Goal: Information Seeking & Learning: Learn about a topic

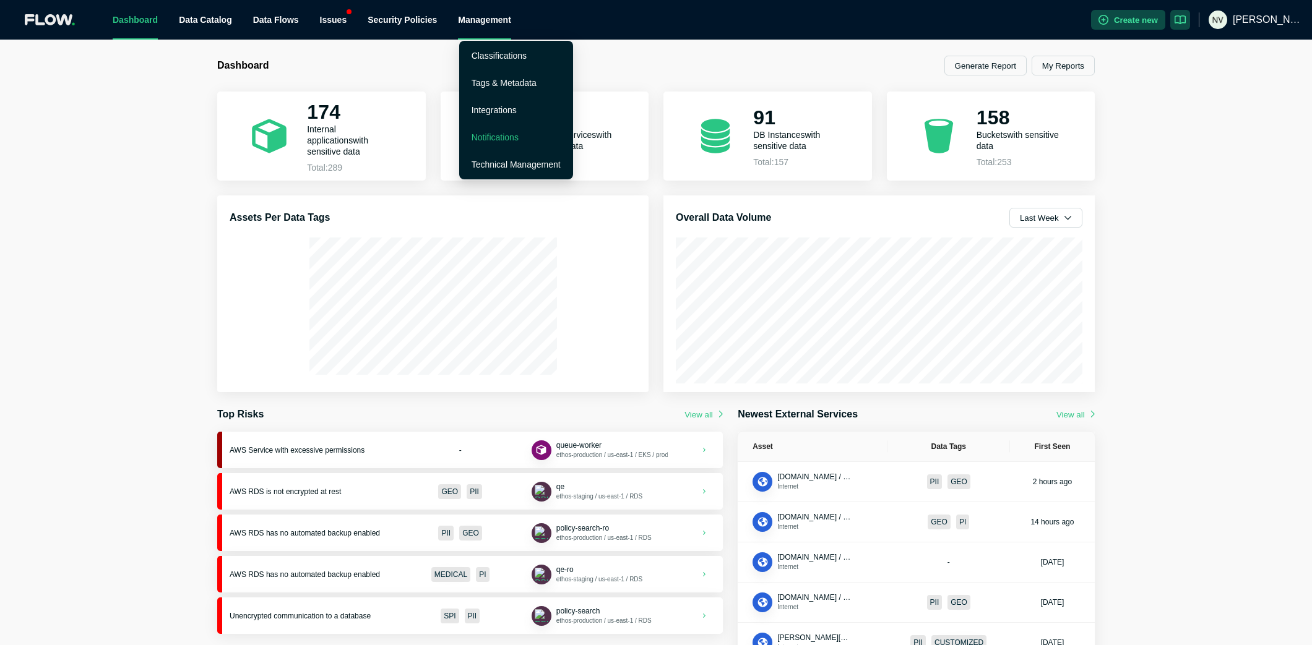
click at [497, 136] on link "Notifications" at bounding box center [494, 137] width 47 height 10
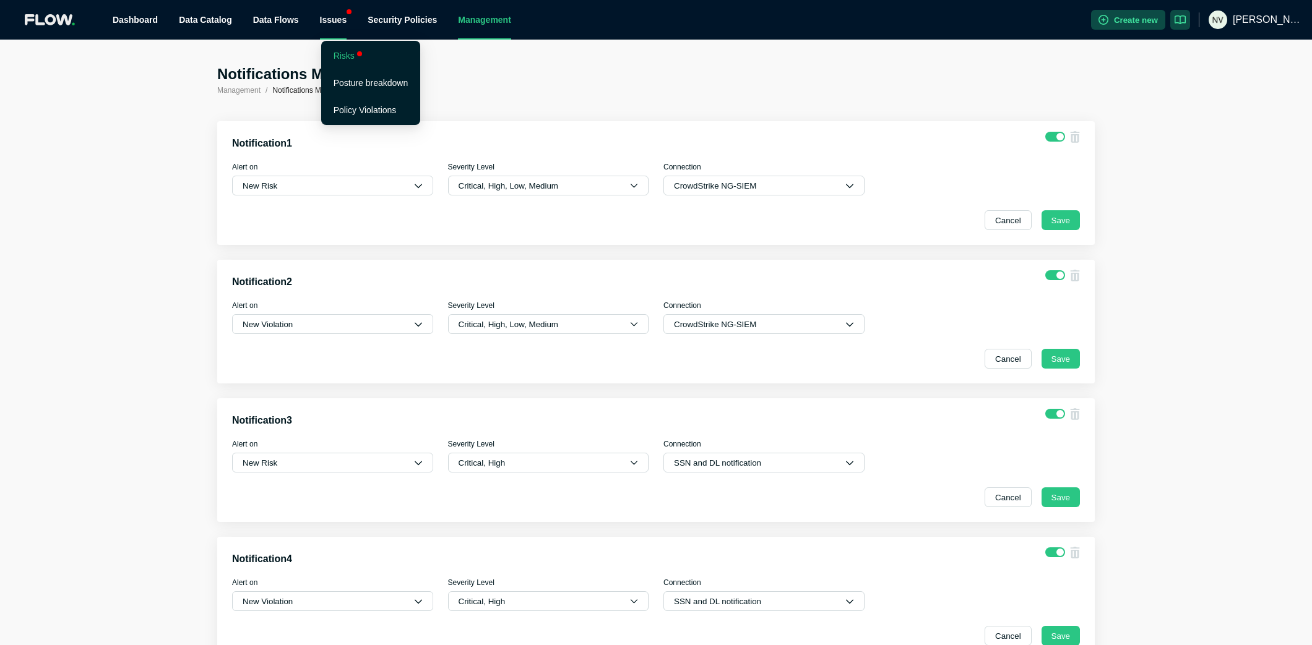
click at [346, 53] on link "Risks" at bounding box center [344, 56] width 21 height 10
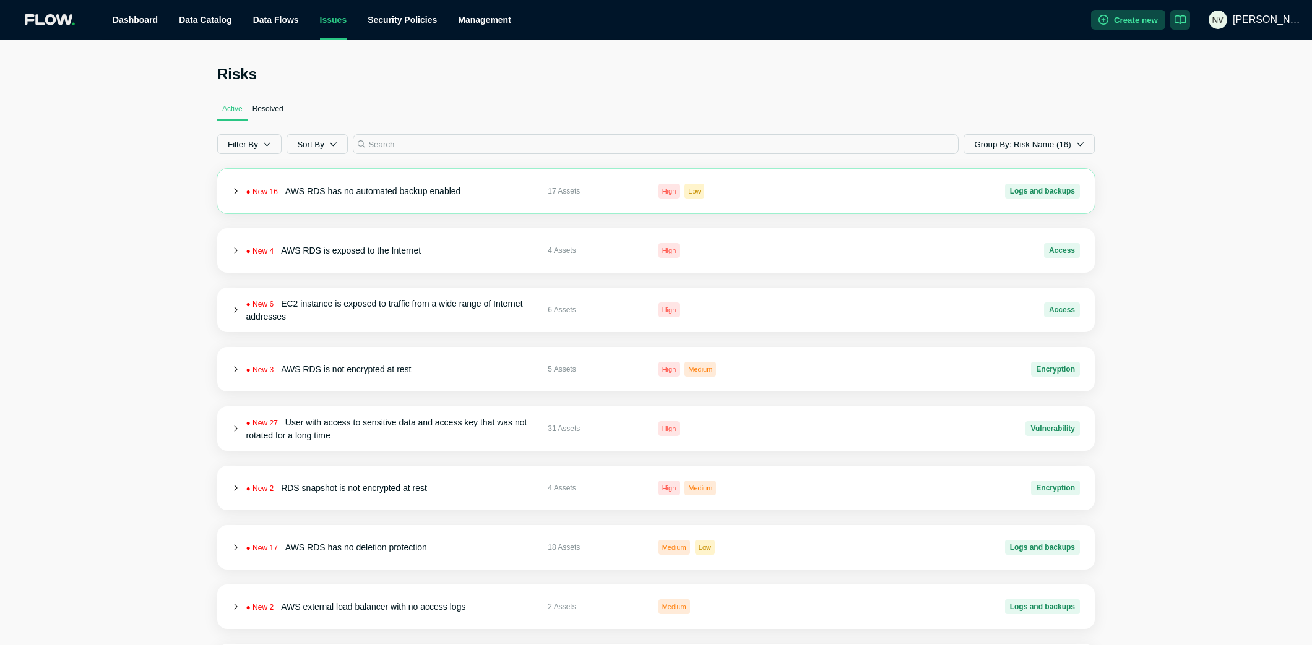
click at [232, 192] on icon at bounding box center [235, 191] width 7 height 7
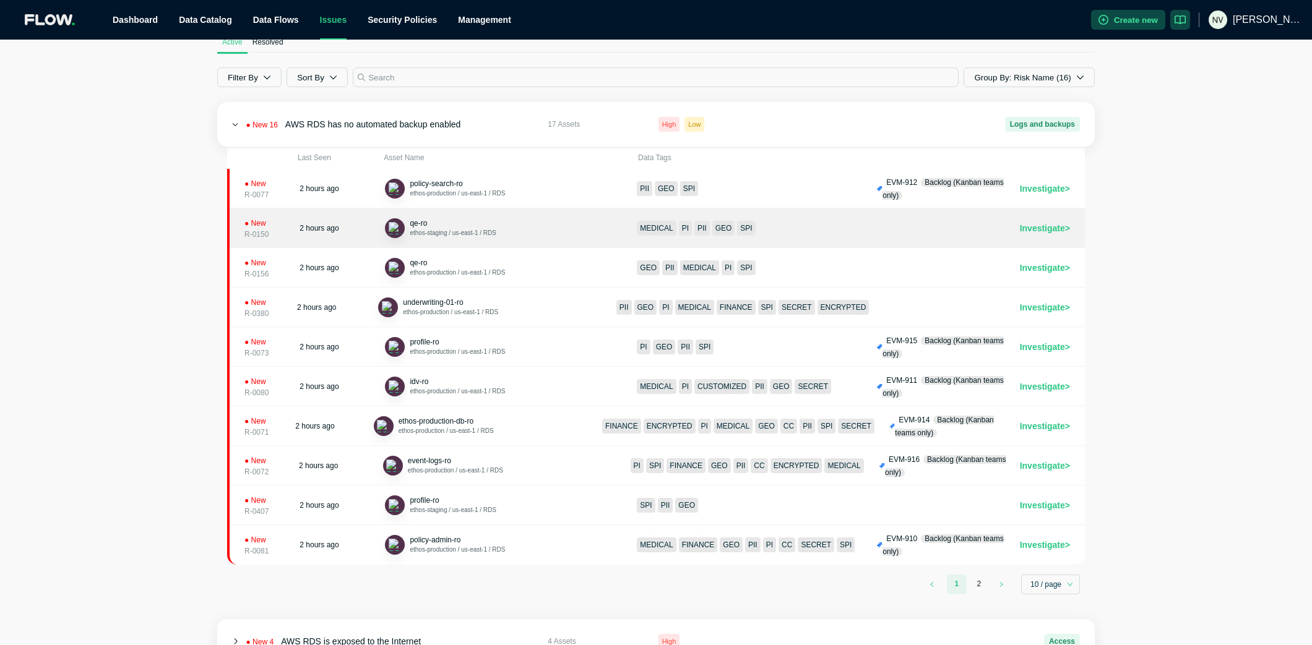
scroll to position [68, 0]
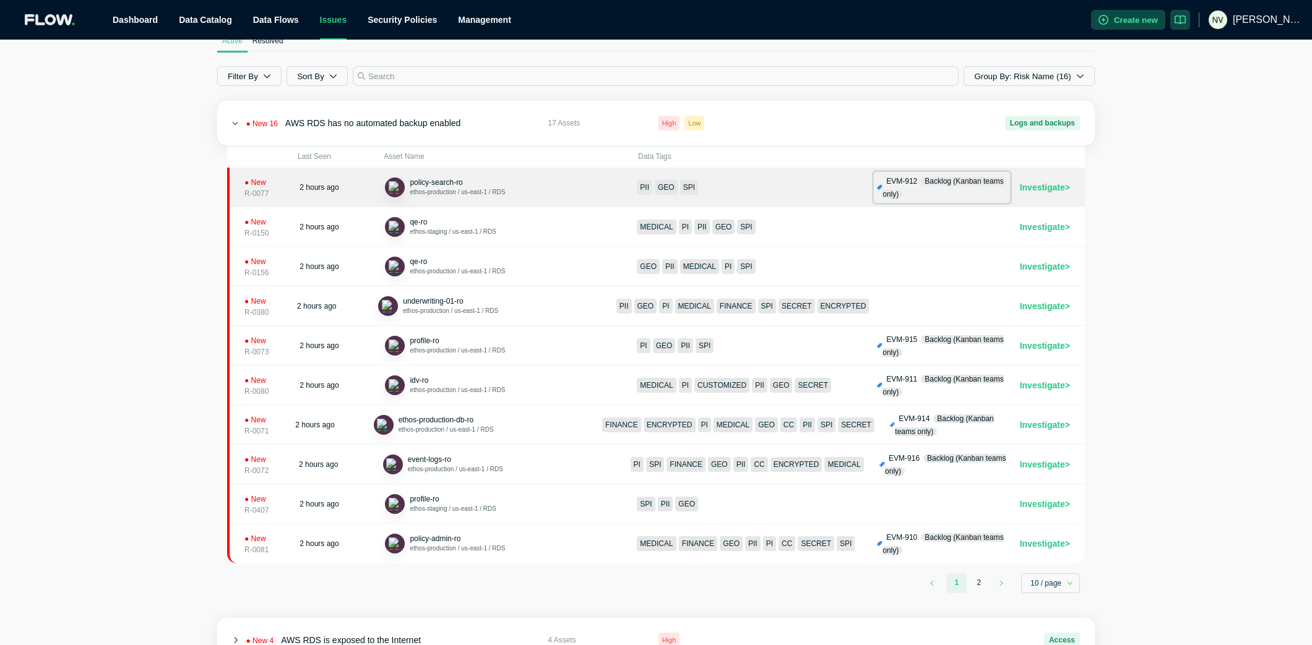
click at [903, 184] on span "EVM-912" at bounding box center [901, 181] width 31 height 9
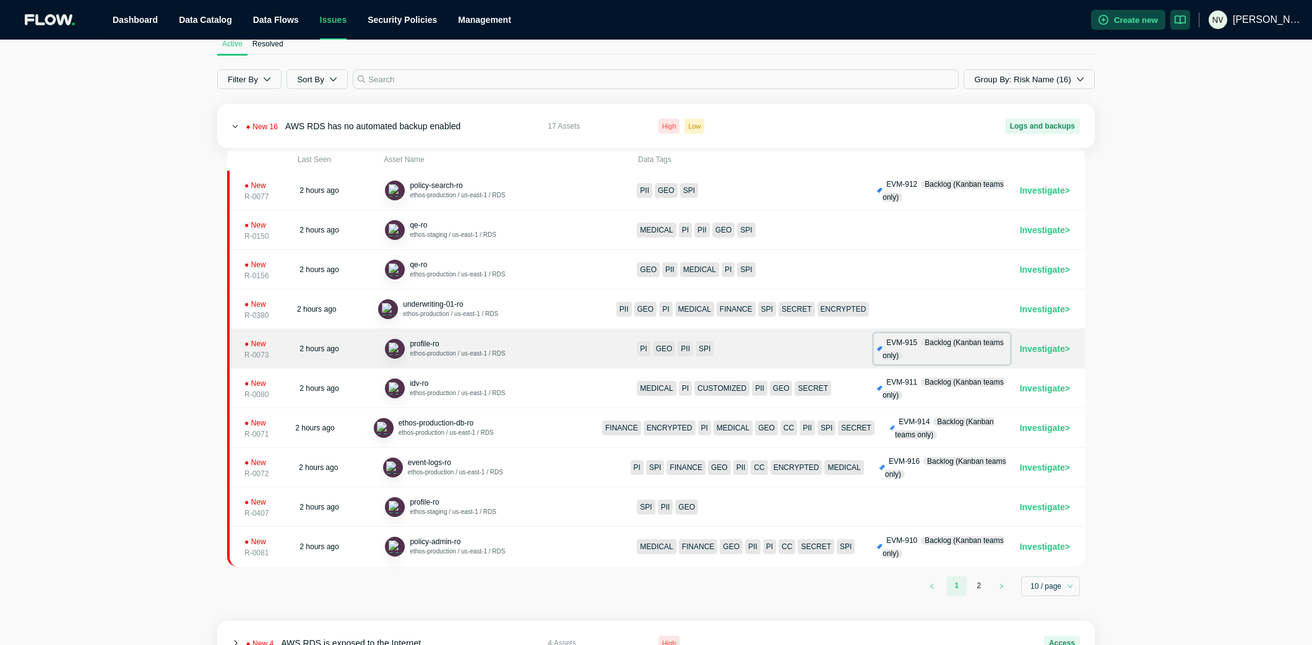
click at [906, 345] on span "EVM-915" at bounding box center [901, 342] width 31 height 9
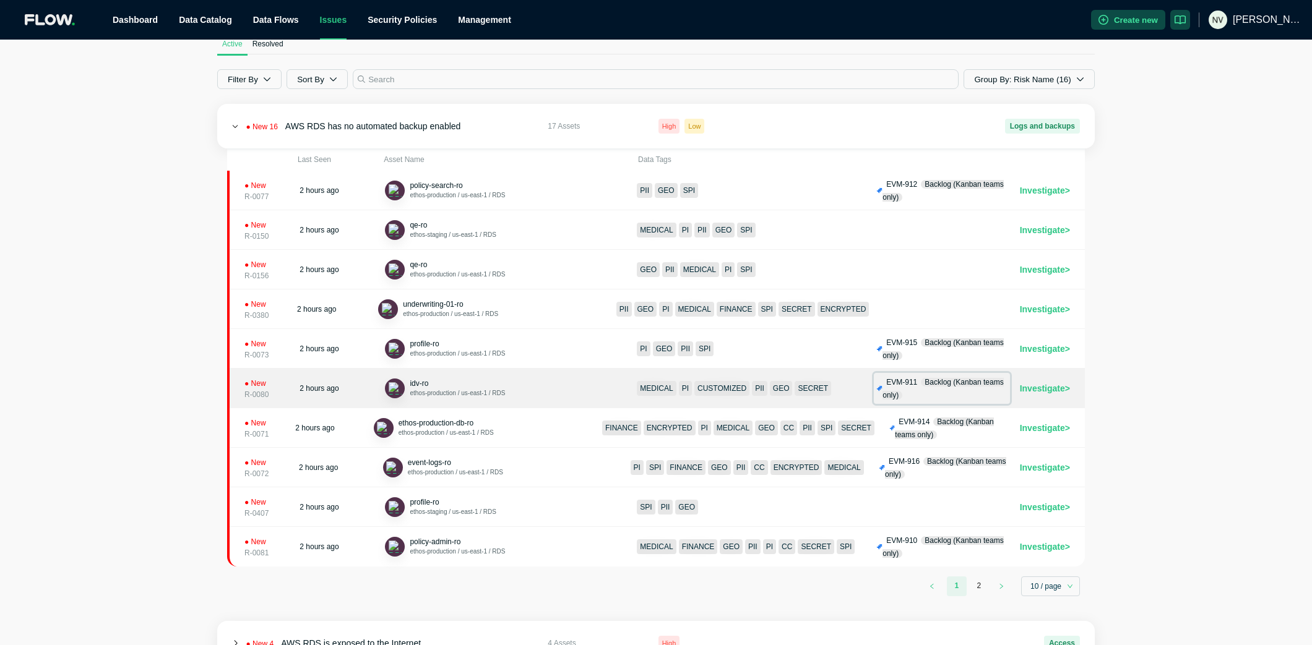
click at [901, 382] on span "EVM-911" at bounding box center [901, 382] width 31 height 9
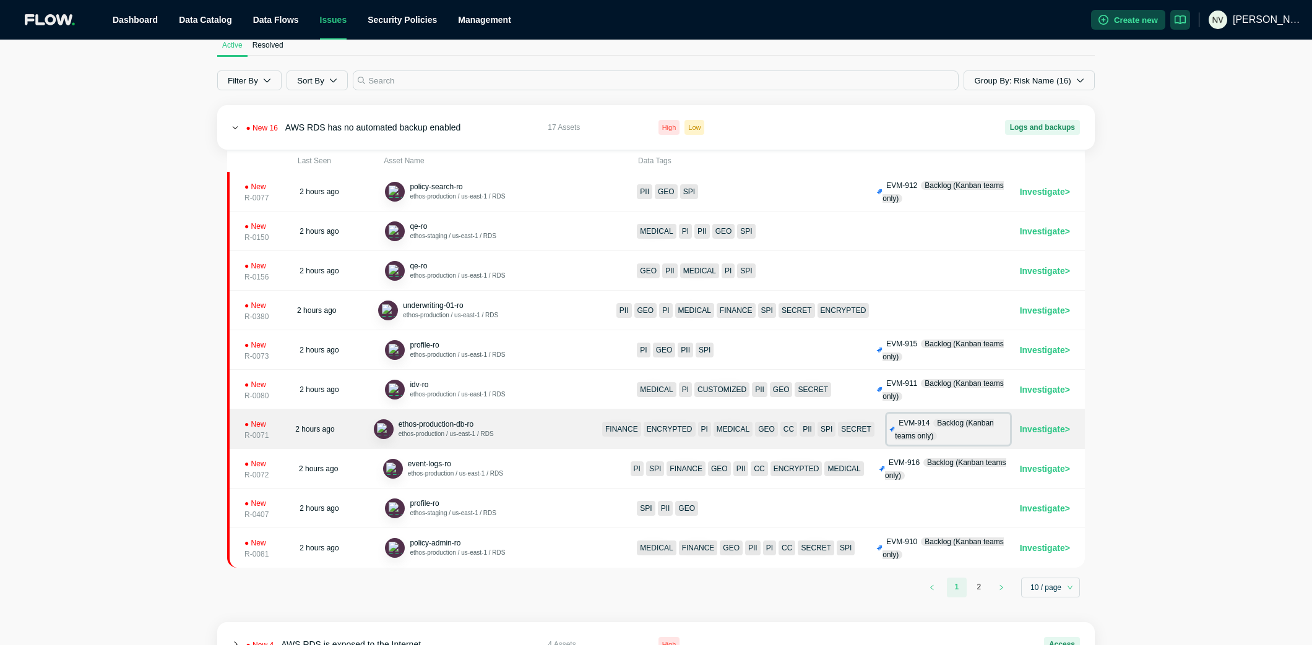
click at [905, 425] on span "EVM-914" at bounding box center [913, 423] width 31 height 9
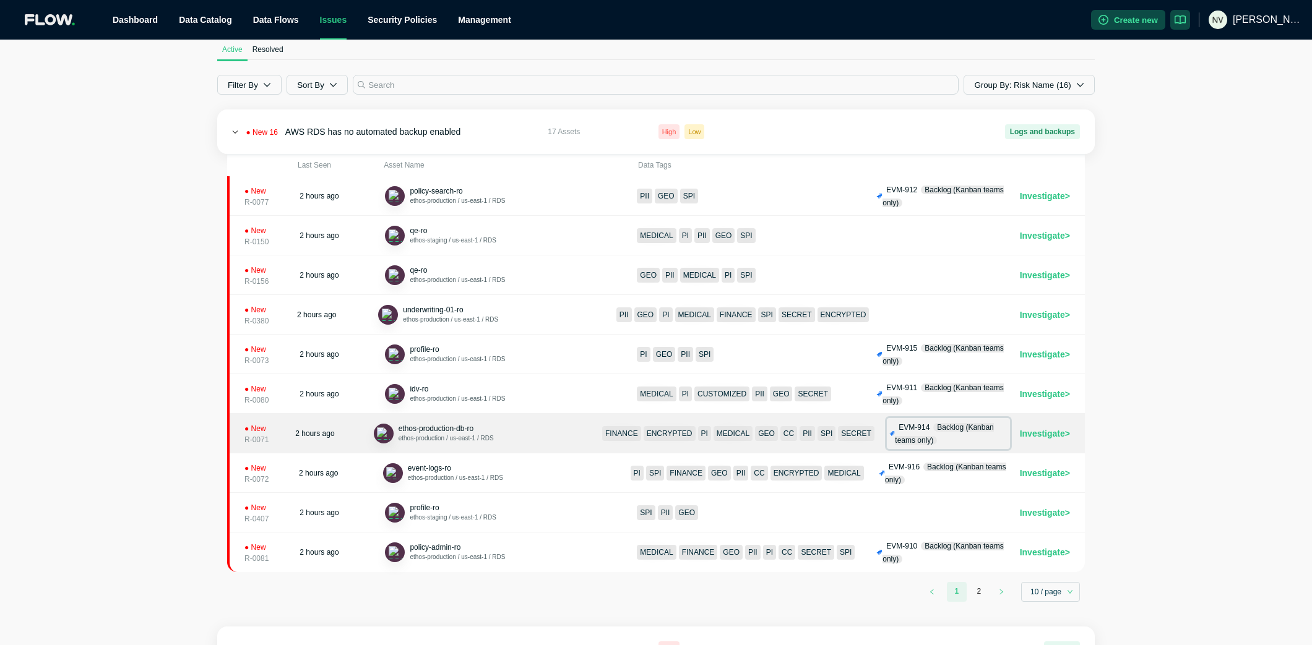
scroll to position [59, 0]
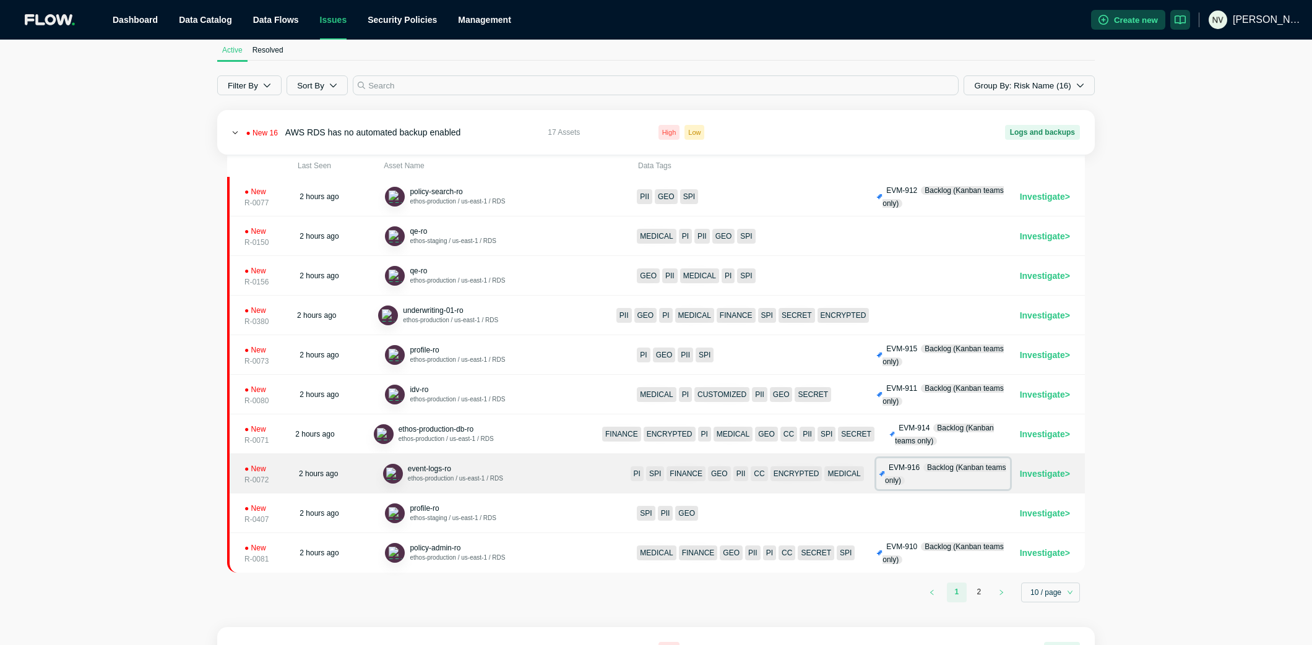
click at [890, 470] on span "EVM-916" at bounding box center [904, 467] width 31 height 9
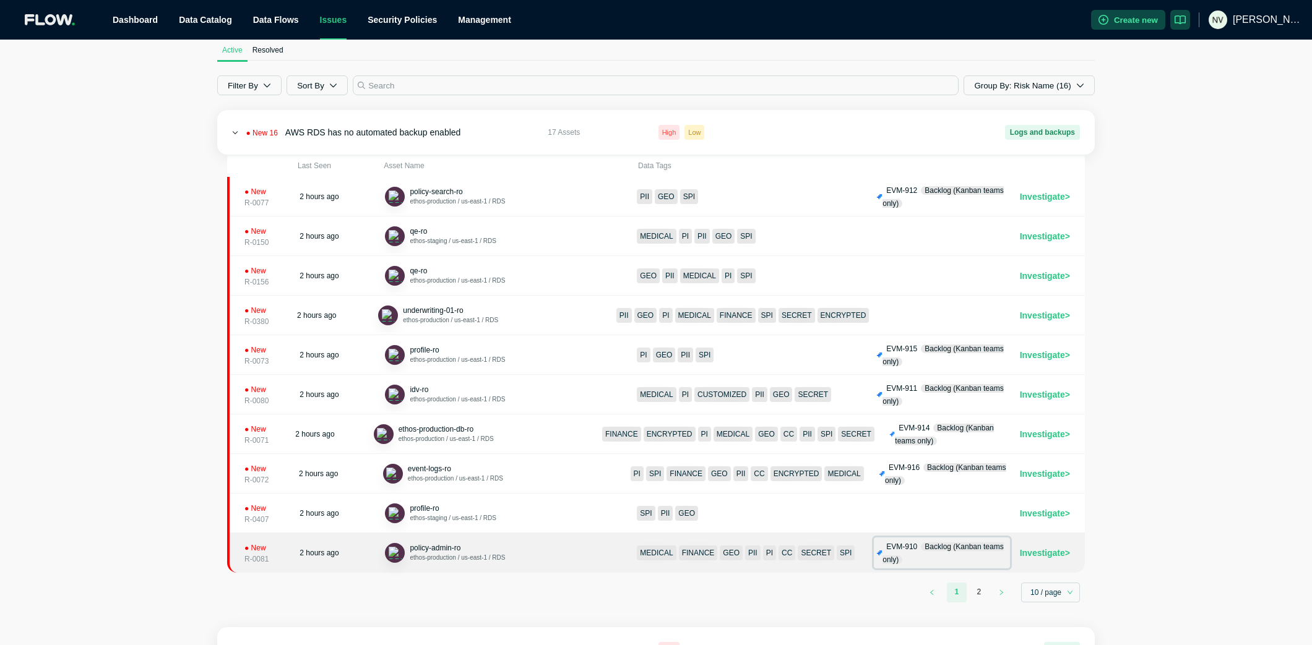
click at [893, 543] on span "EVM-910" at bounding box center [901, 547] width 31 height 9
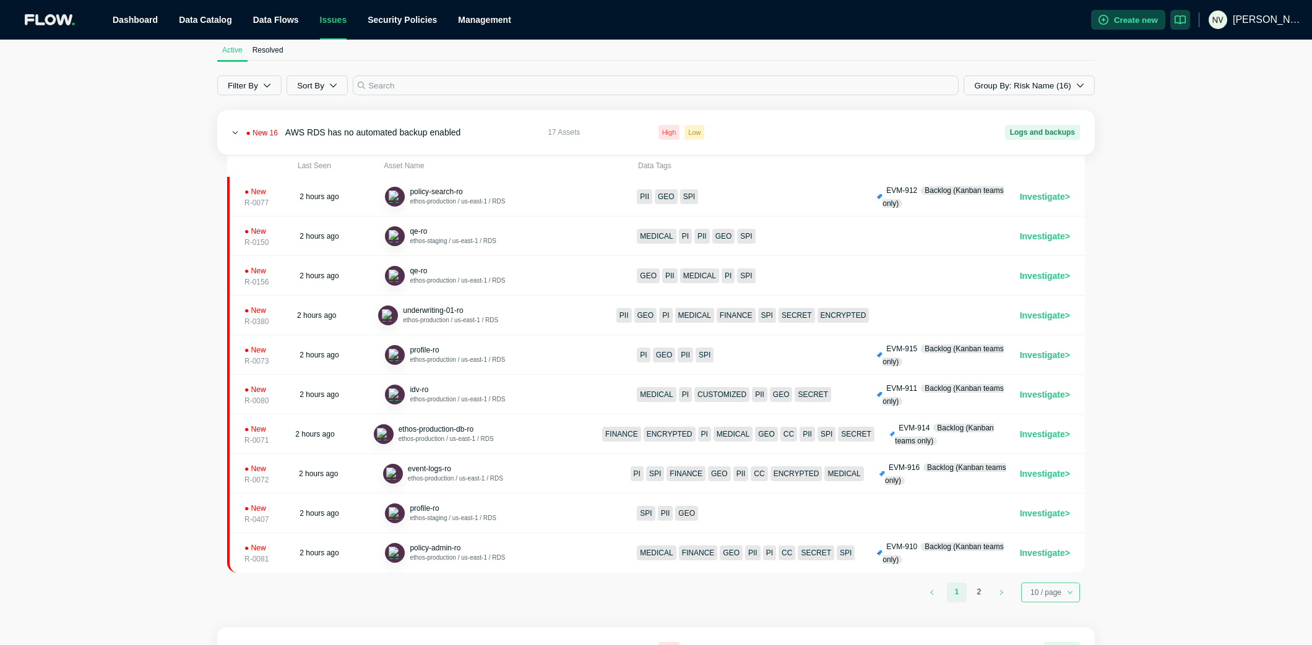
click at [1056, 587] on span "10 / page" at bounding box center [1050, 592] width 40 height 19
click at [1051, 567] on div "200 / page" at bounding box center [1051, 568] width 40 height 12
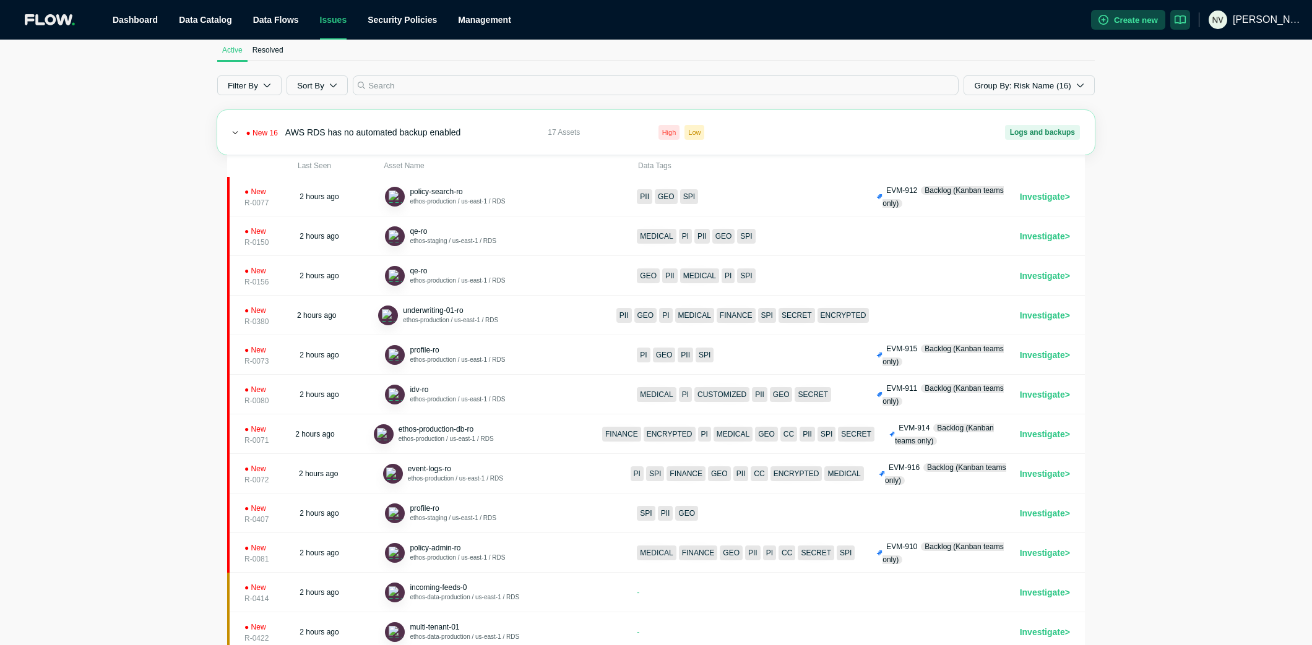
click at [238, 133] on icon at bounding box center [235, 132] width 7 height 7
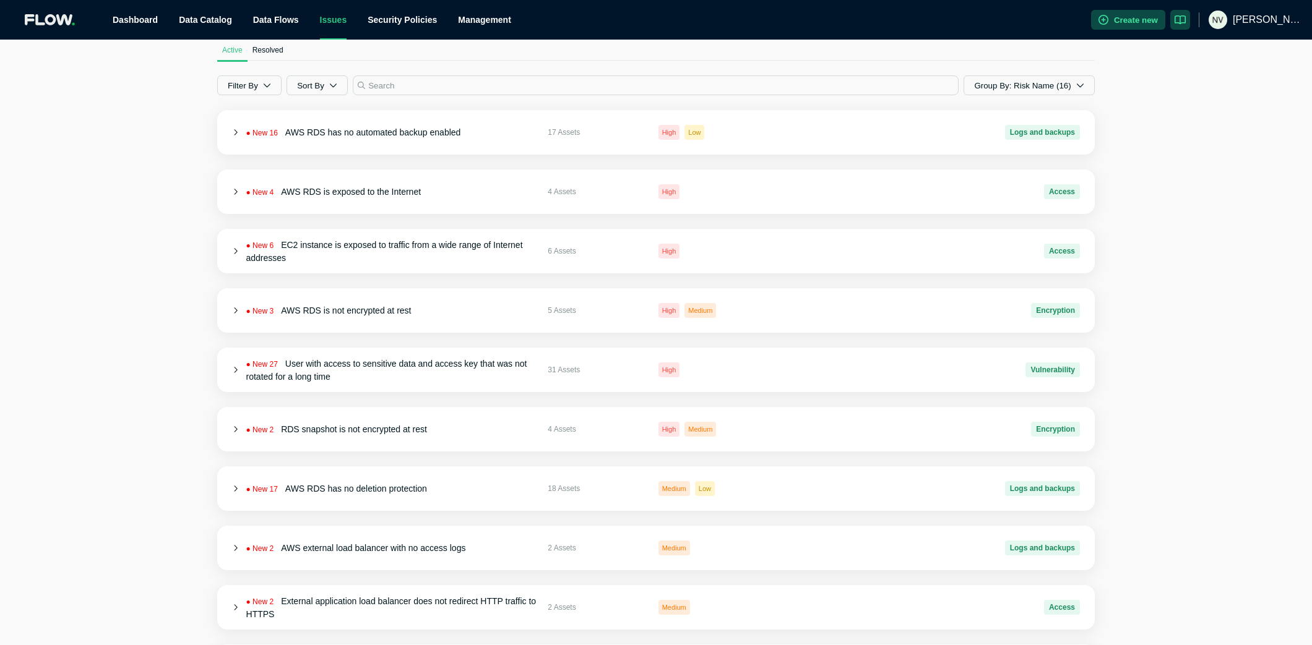
scroll to position [161, 0]
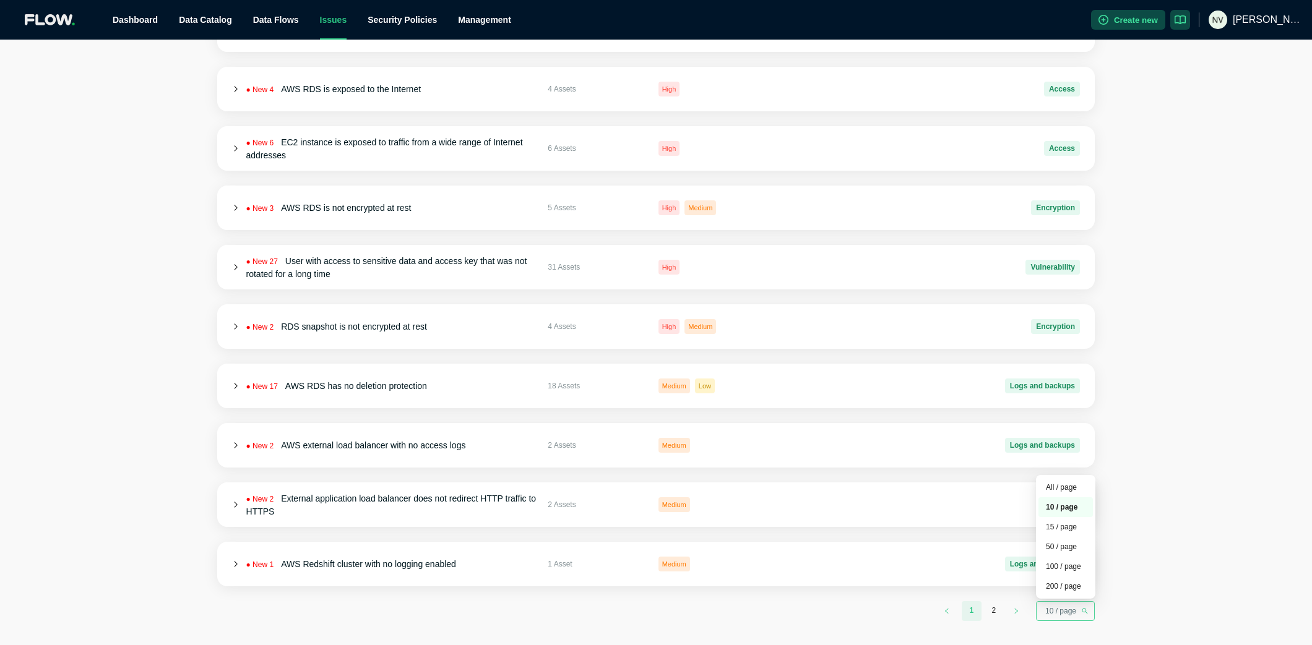
click at [1065, 609] on span "10 / page" at bounding box center [1065, 611] width 40 height 19
click at [1066, 587] on div "200 / page" at bounding box center [1066, 586] width 40 height 12
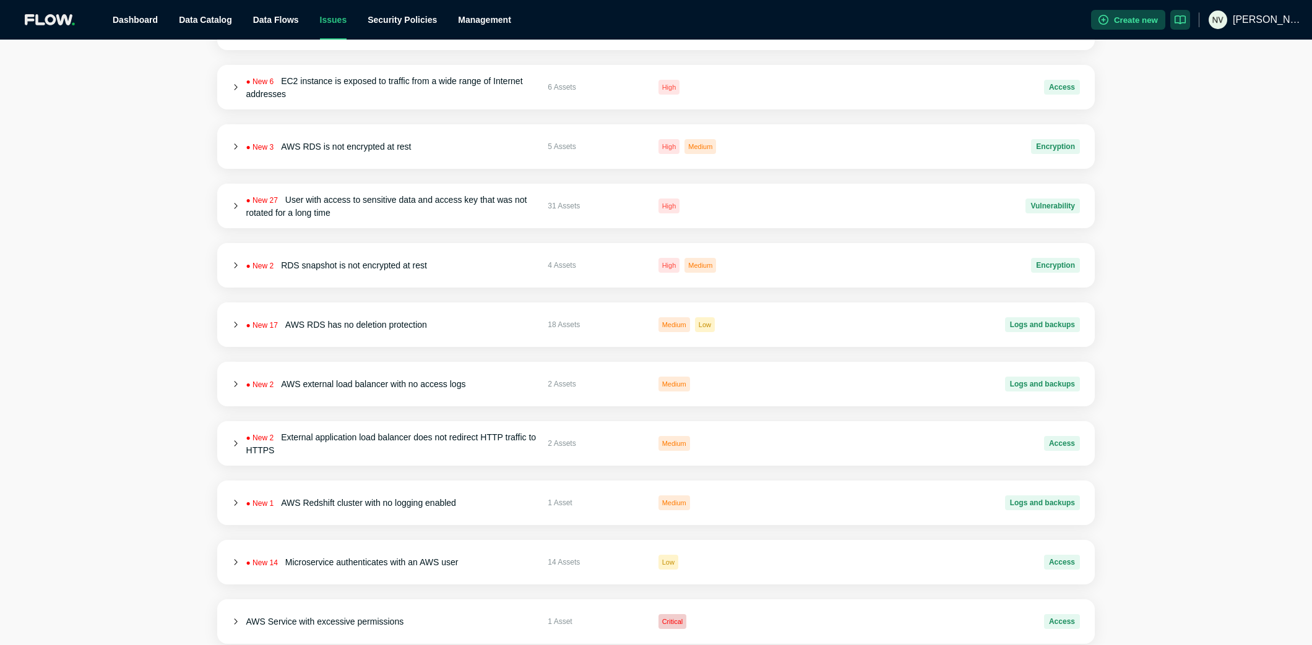
scroll to position [0, 0]
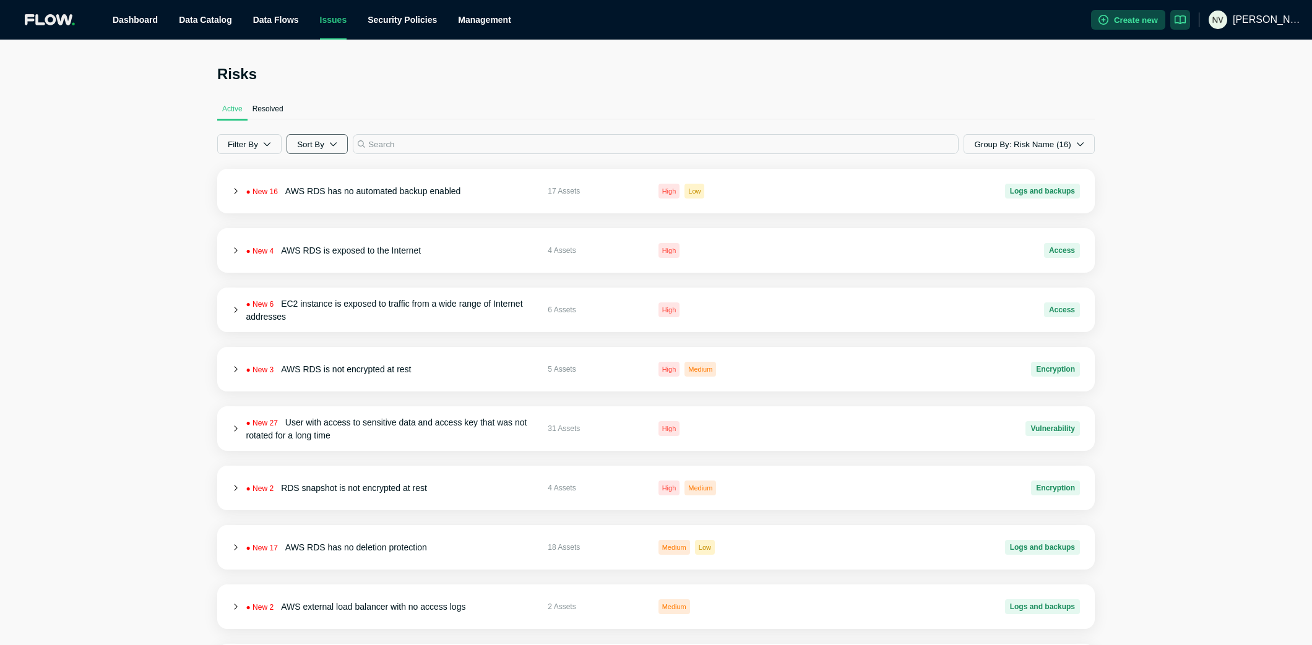
click at [317, 147] on button "Sort By" at bounding box center [316, 144] width 61 height 20
click at [315, 171] on span "Risk Category" at bounding box center [326, 175] width 46 height 10
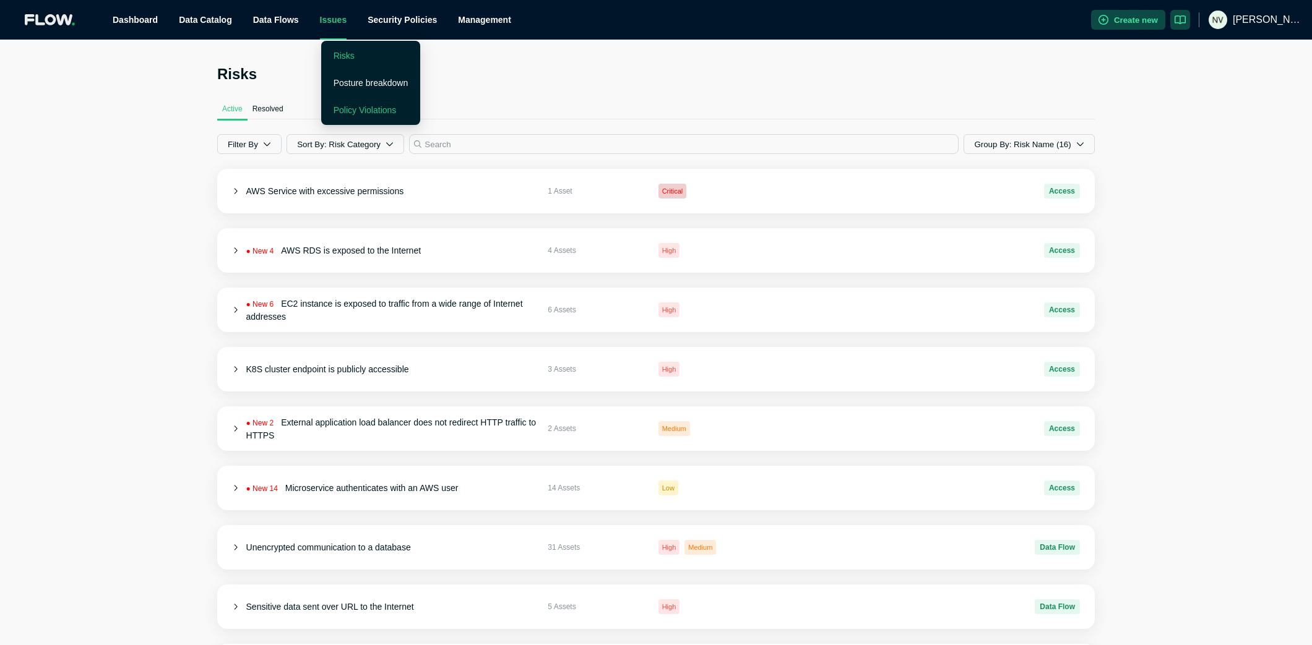
click at [363, 110] on link "Policy Violations" at bounding box center [365, 110] width 63 height 10
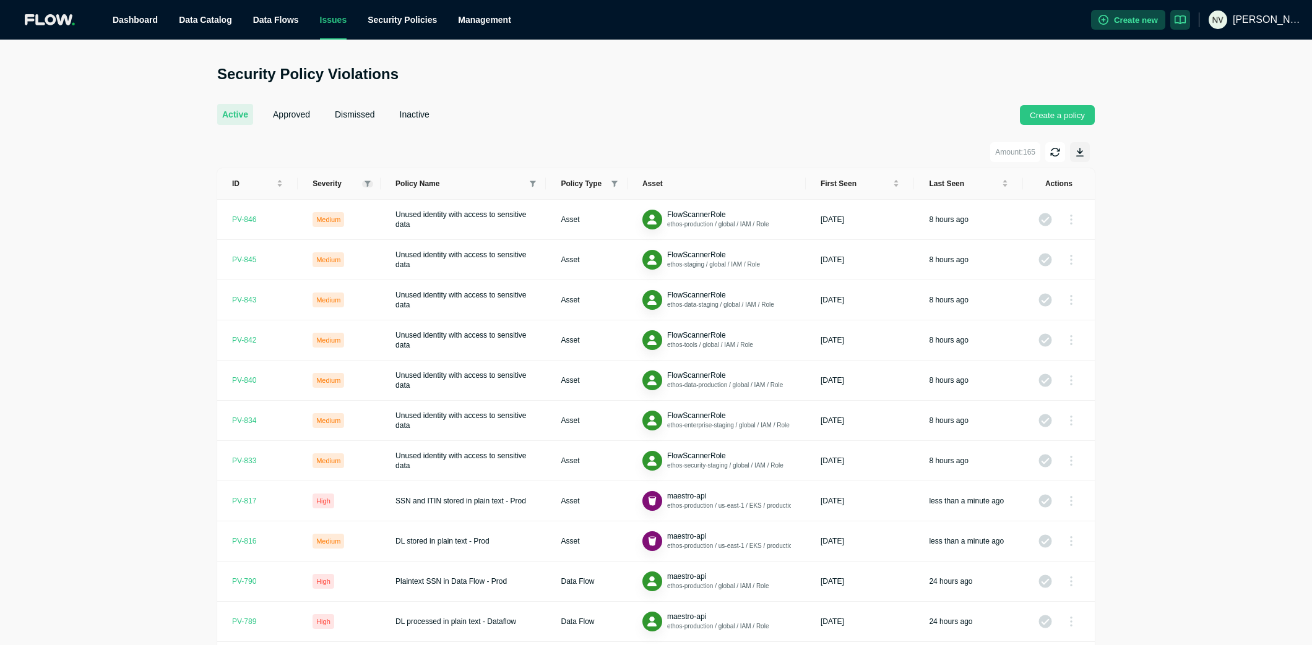
click at [366, 186] on icon at bounding box center [367, 184] width 6 height 7
click at [338, 207] on span "Critical" at bounding box center [338, 204] width 28 height 9
checkbox input "true"
click at [334, 220] on span "High" at bounding box center [336, 225] width 54 height 15
checkbox input "true"
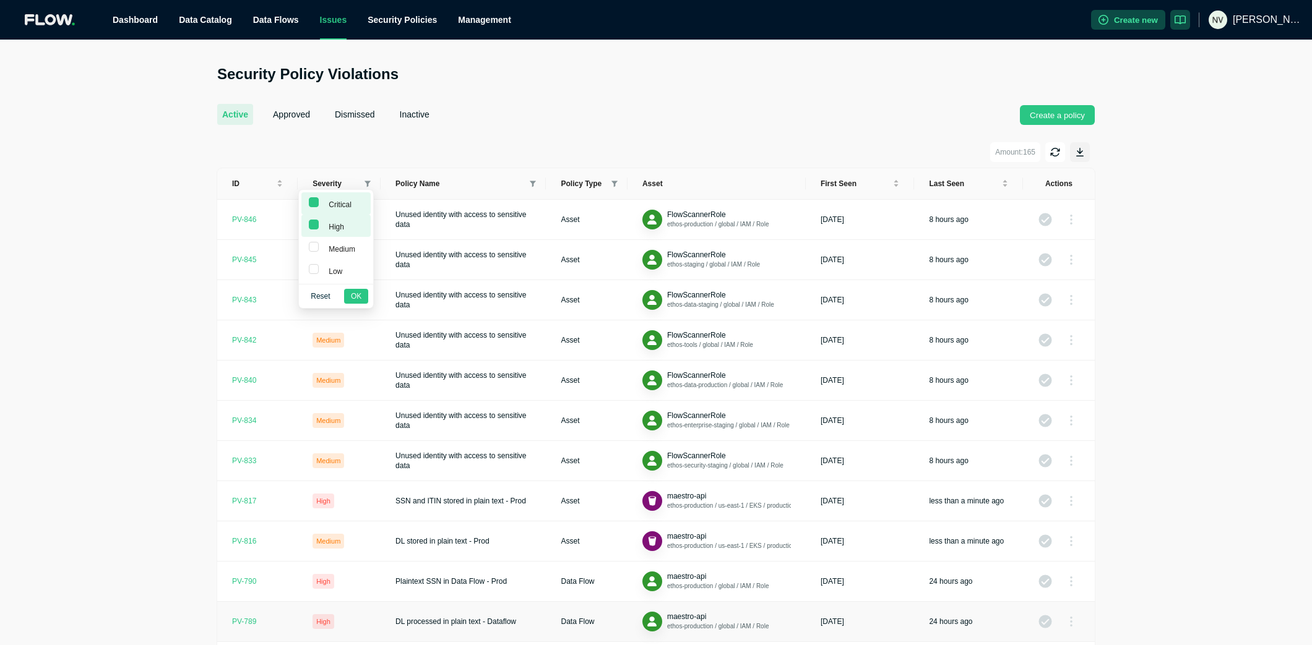
click at [351, 300] on span "OK" at bounding box center [356, 296] width 11 height 12
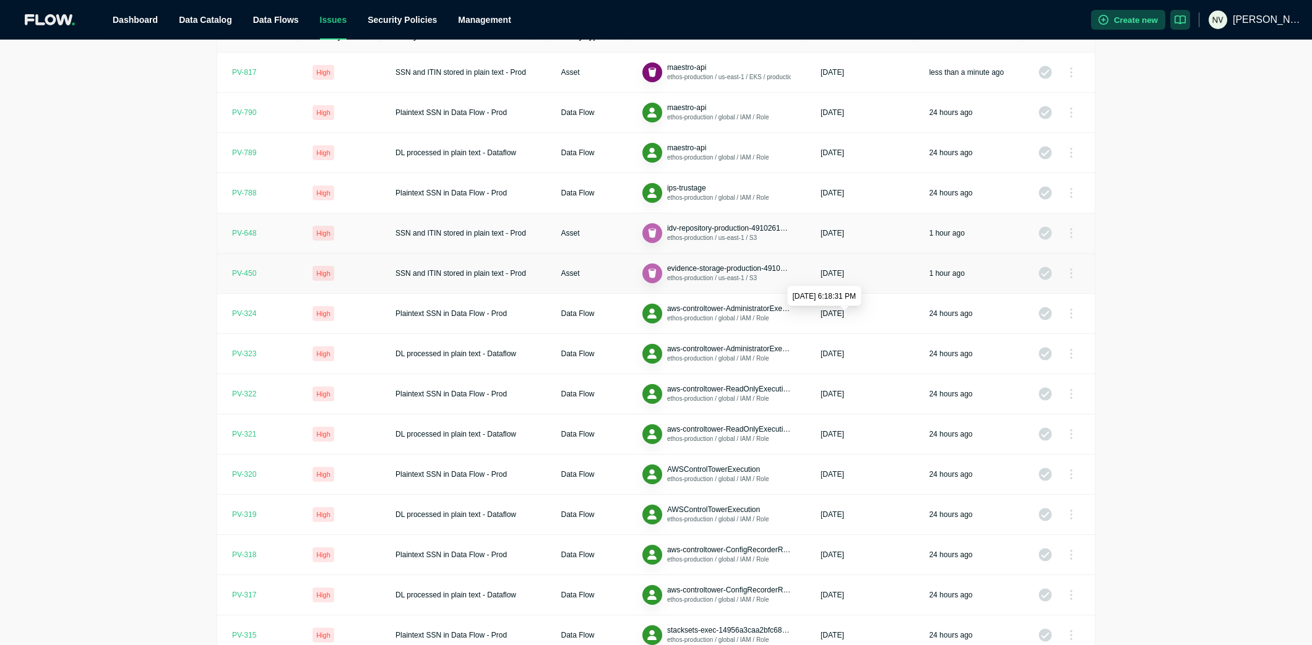
scroll to position [199, 0]
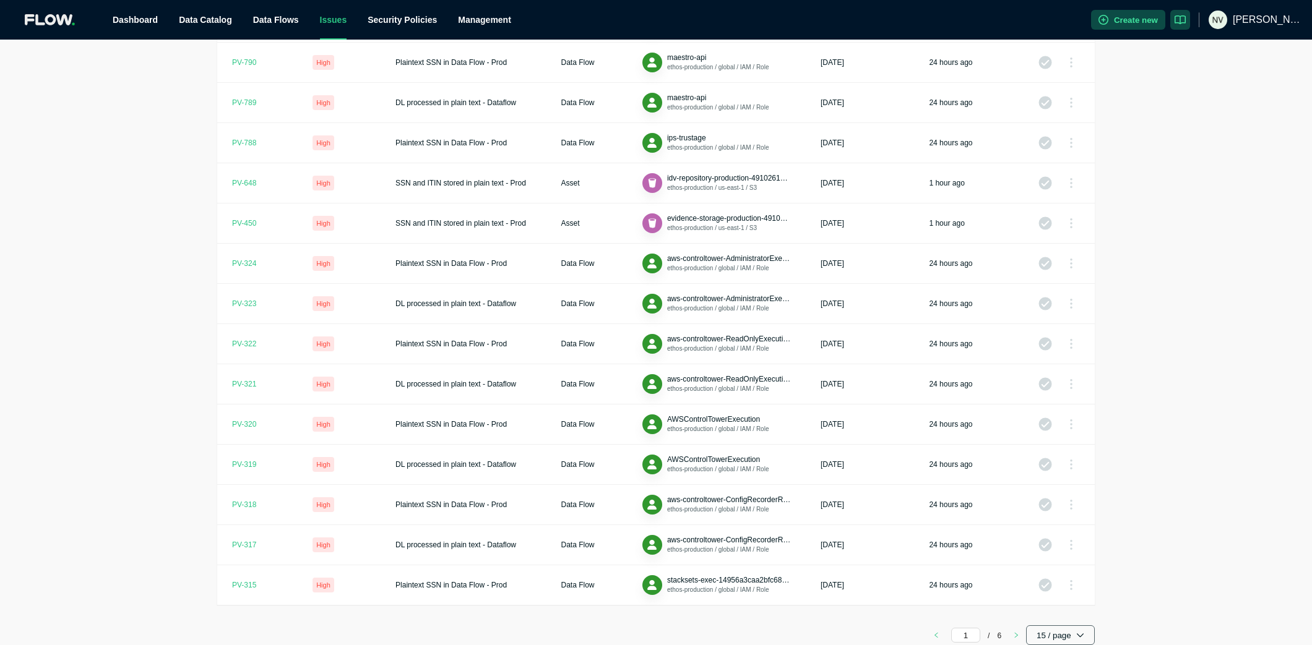
click at [1058, 630] on button "15 / page" at bounding box center [1060, 636] width 69 height 20
click at [1054, 613] on button "200 / page" at bounding box center [1057, 609] width 53 height 25
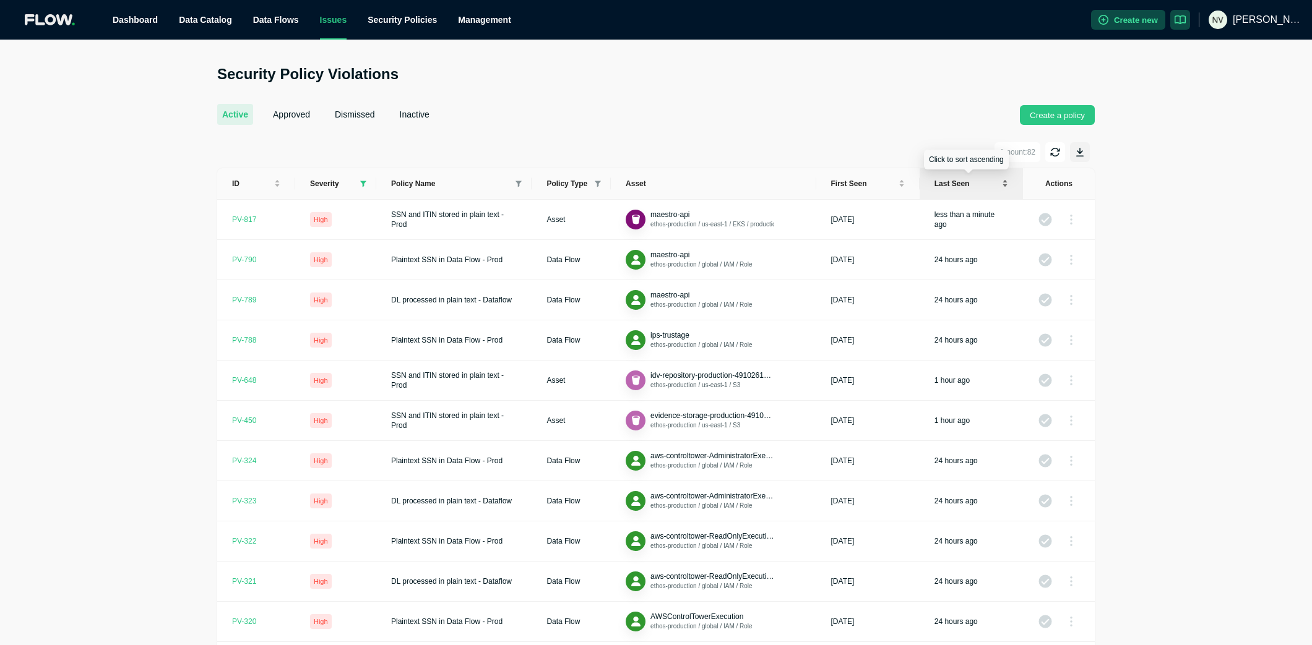
scroll to position [1, 0]
click at [1004, 186] on div "Last seen" at bounding box center [971, 183] width 74 height 11
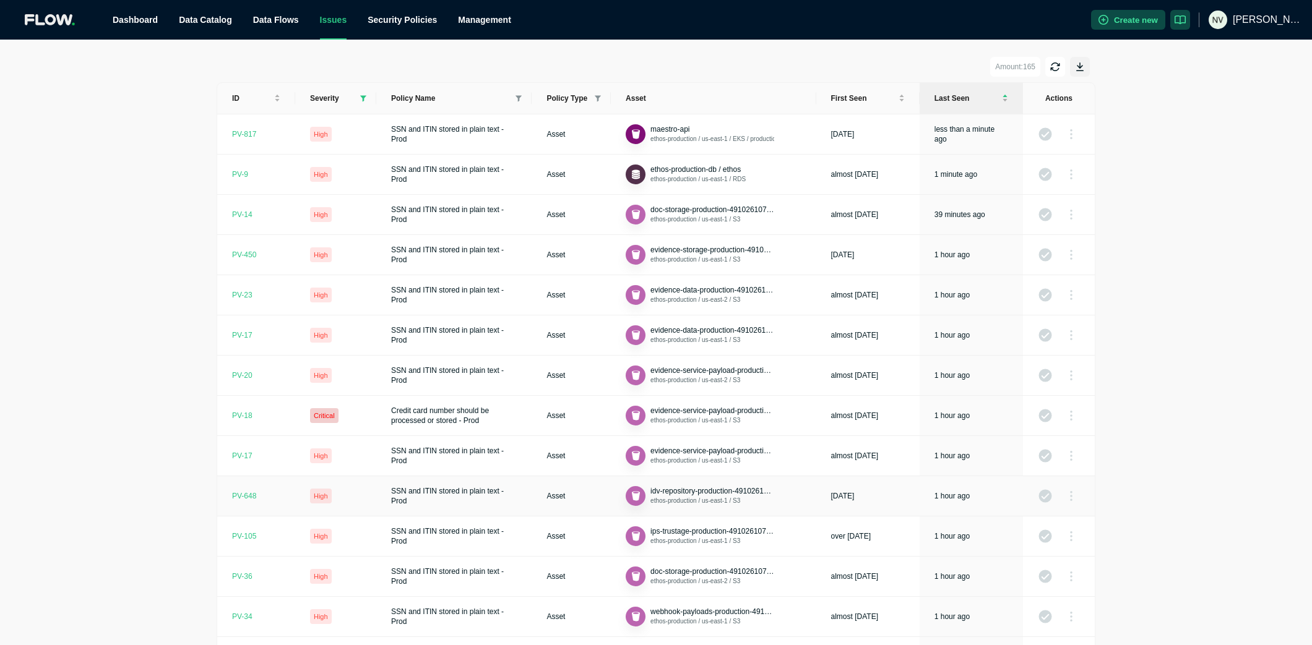
scroll to position [0, 0]
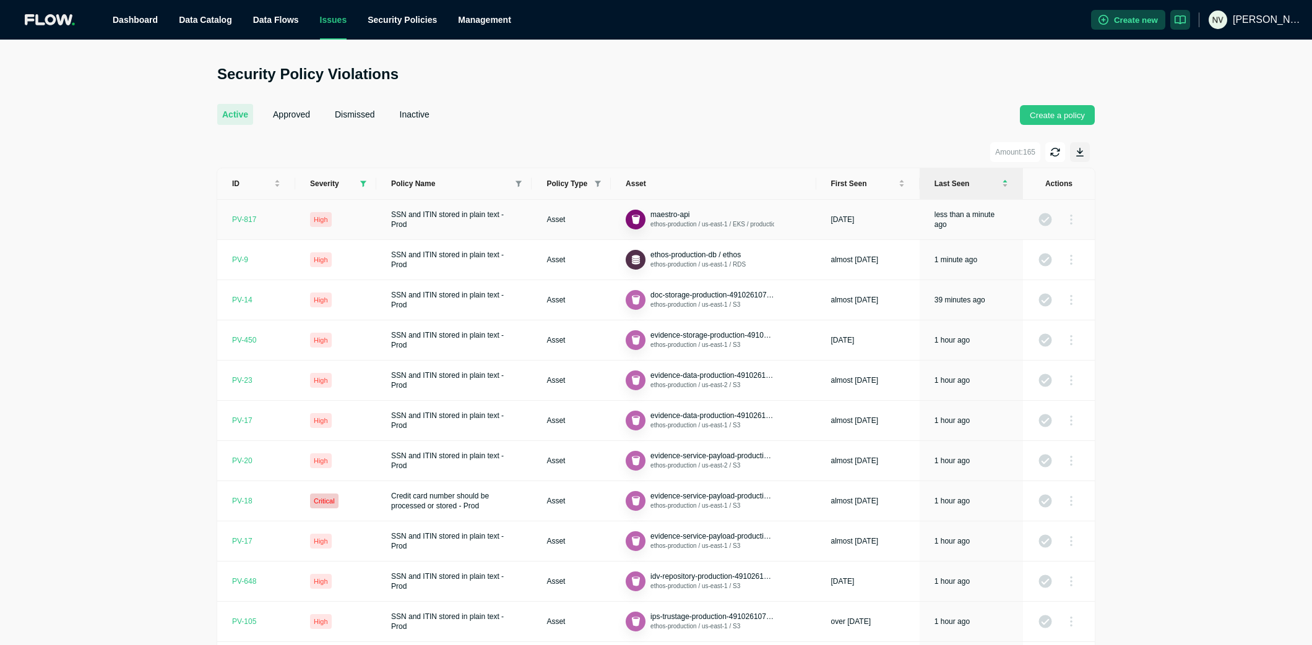
click at [243, 220] on div "PV- 817" at bounding box center [244, 220] width 24 height 10
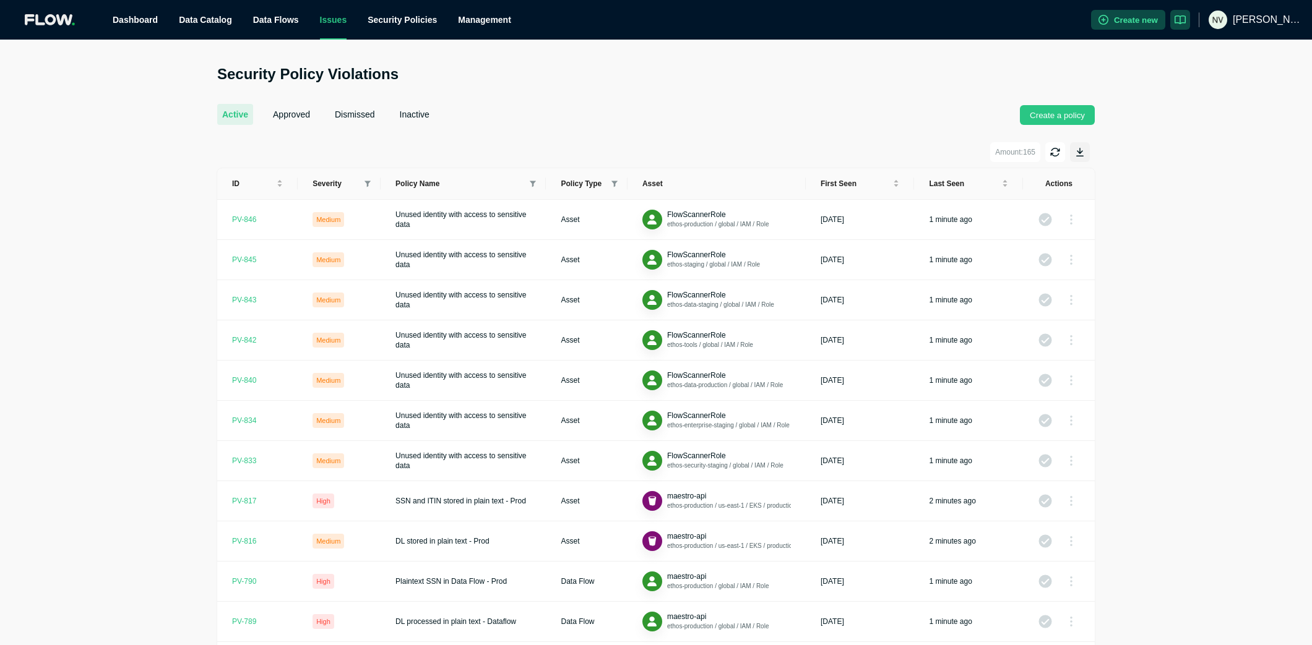
click at [303, 121] on button "approved" at bounding box center [291, 114] width 47 height 21
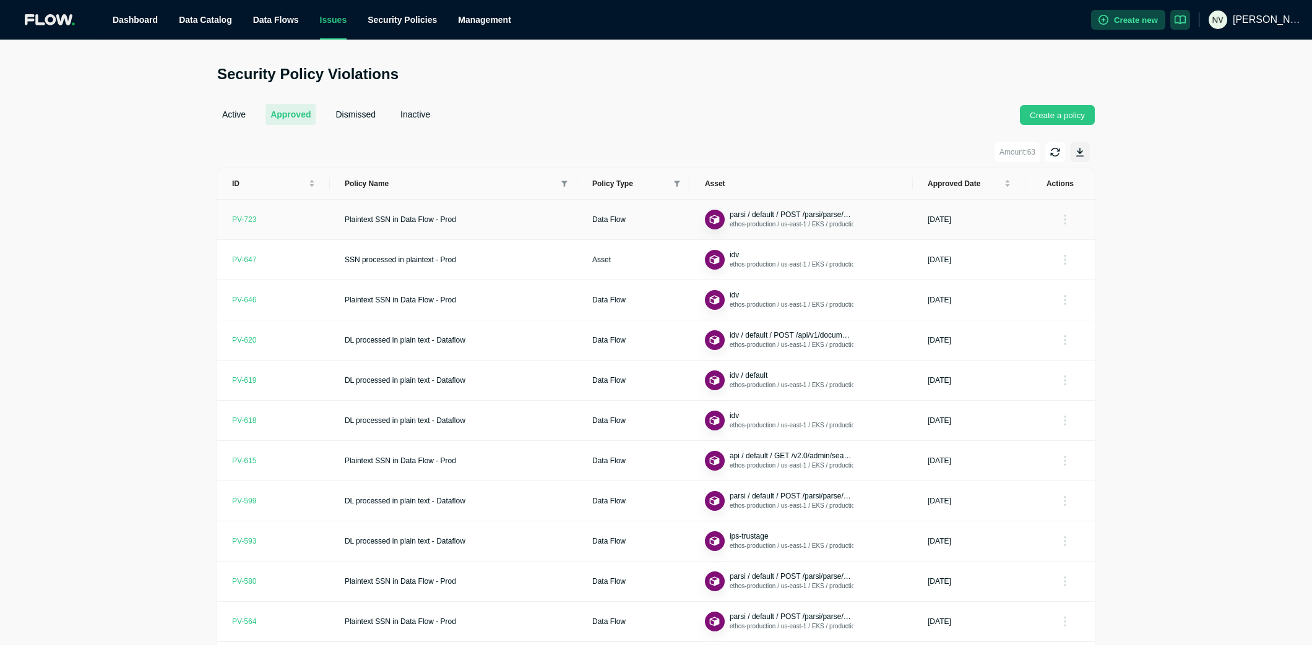
click at [238, 219] on div "PV- 723" at bounding box center [244, 220] width 24 height 10
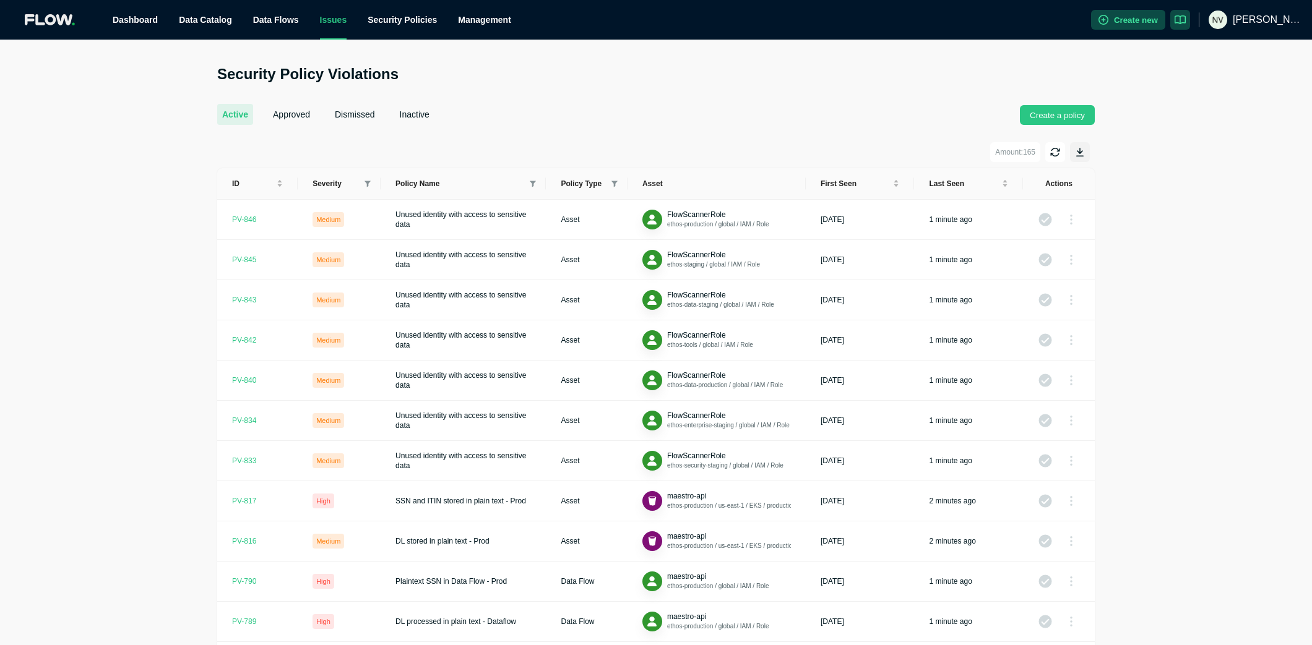
click at [352, 114] on button "dismissed" at bounding box center [355, 114] width 50 height 21
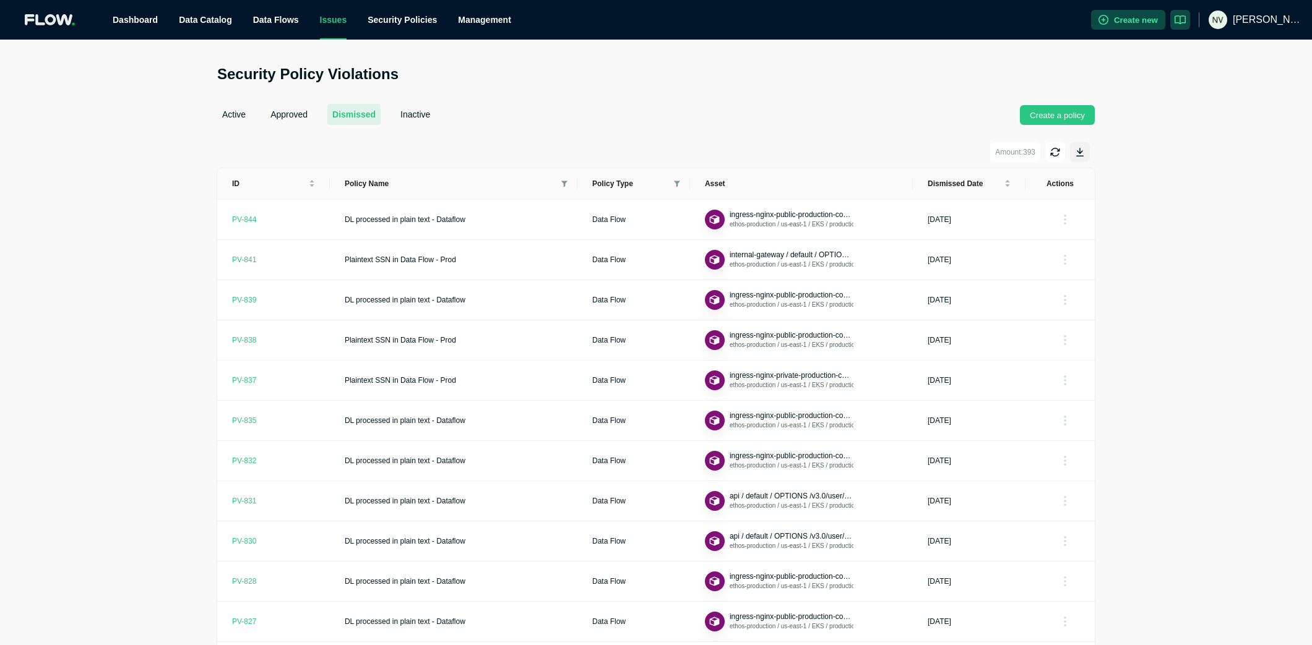
click at [423, 122] on button "inactive" at bounding box center [415, 114] width 40 height 21
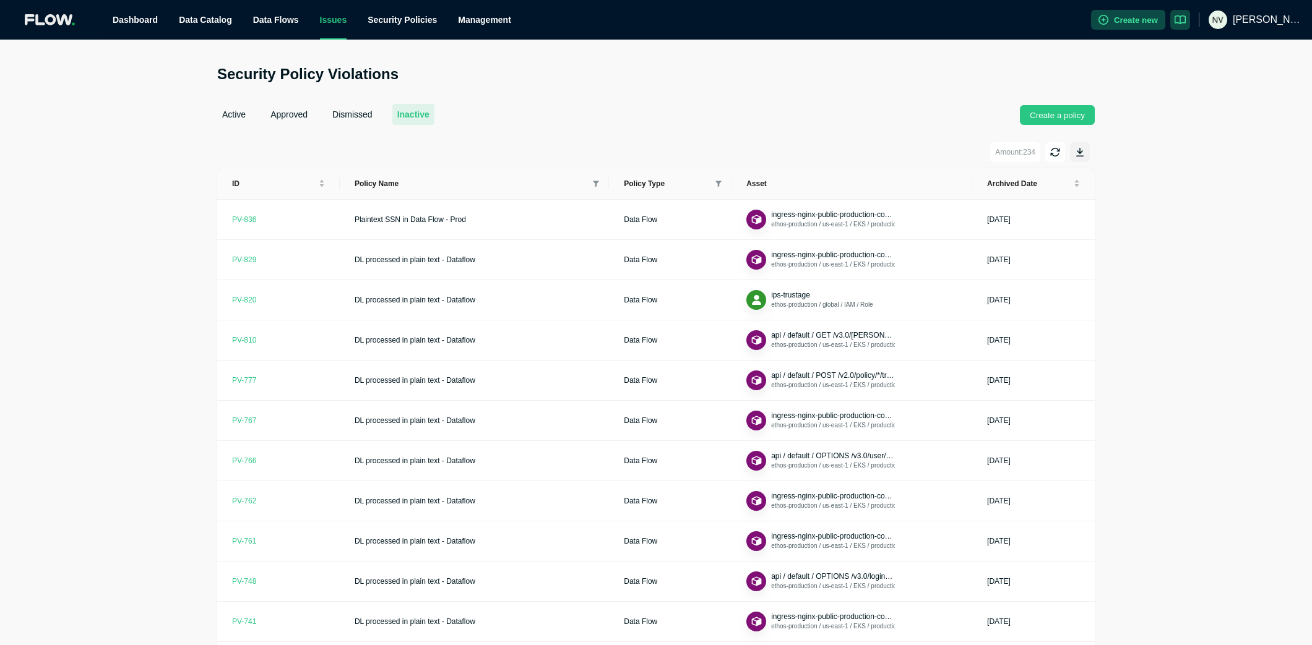
click at [211, 110] on div "Security Policy Violations active approved dismissed inactive Create a policy A…" at bounding box center [655, 453] width 907 height 778
click at [230, 114] on button "active" at bounding box center [233, 114] width 33 height 21
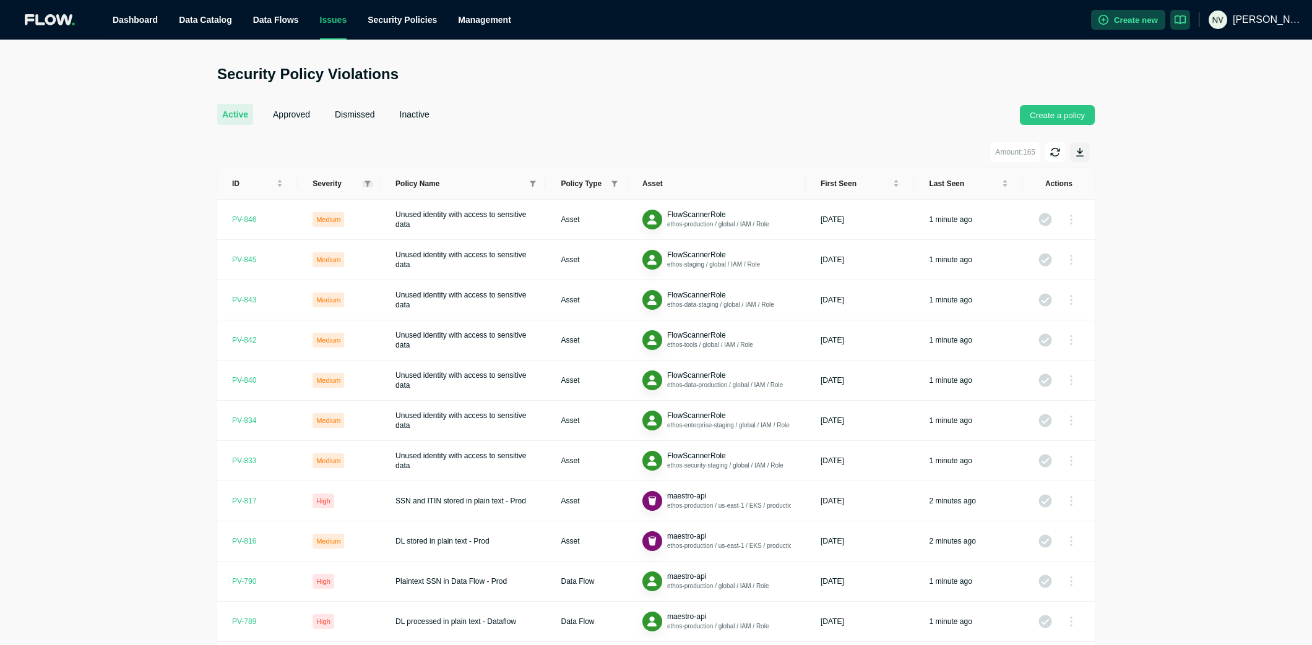
click at [363, 183] on span at bounding box center [367, 184] width 11 height 7
click at [332, 220] on span "High" at bounding box center [336, 225] width 54 height 15
checkbox input "true"
drag, startPoint x: 335, startPoint y: 206, endPoint x: 330, endPoint y: 218, distance: 13.1
click at [334, 207] on span "Critical" at bounding box center [338, 204] width 28 height 9
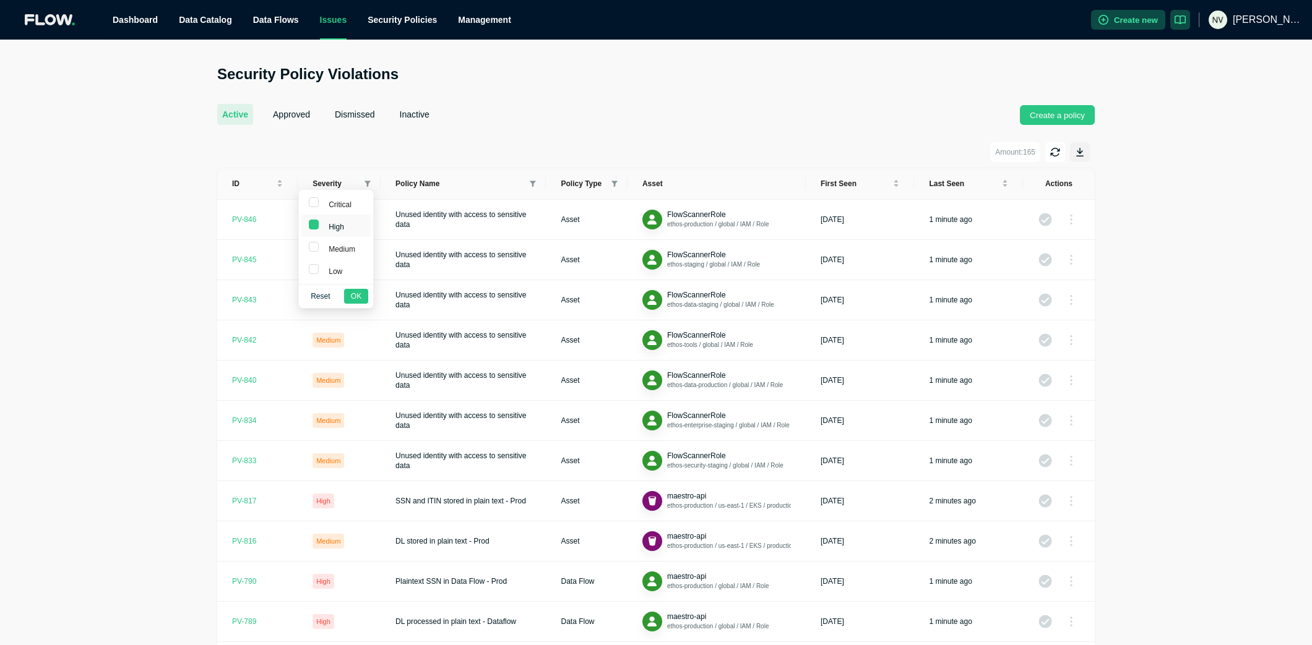
checkbox input "true"
click at [355, 298] on span "OK" at bounding box center [356, 296] width 11 height 12
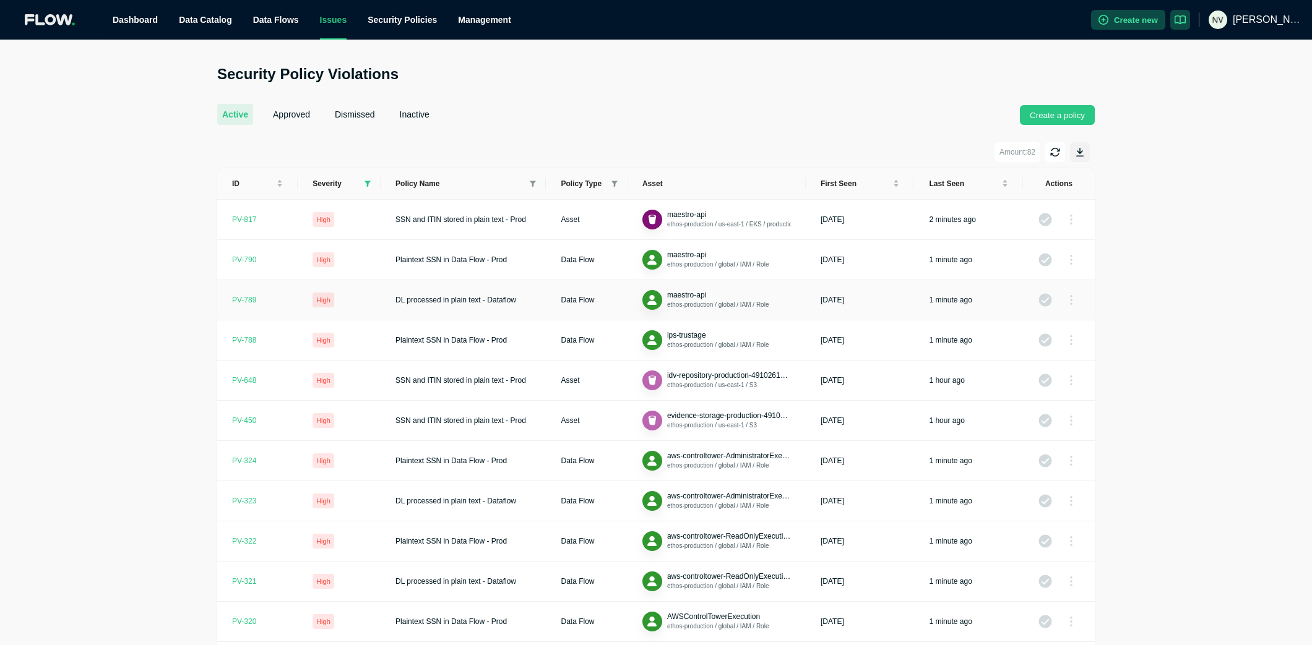
scroll to position [199, 0]
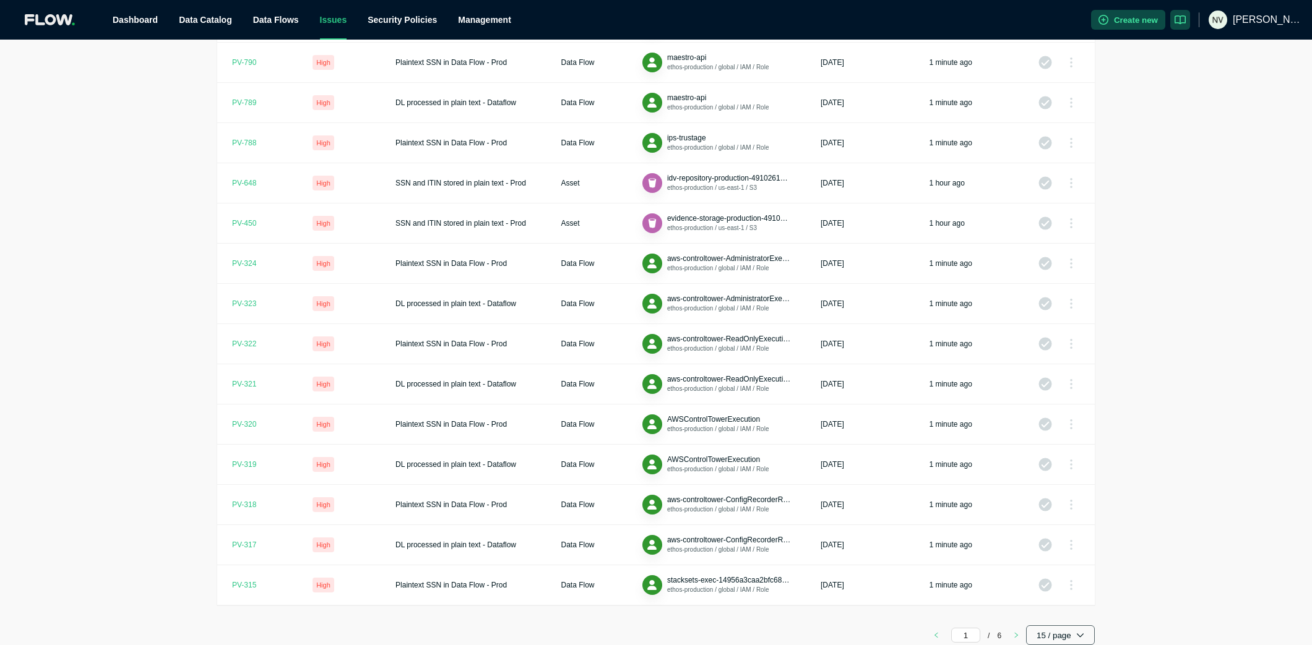
click at [1061, 632] on button "15 / page" at bounding box center [1060, 636] width 69 height 20
click at [1053, 606] on span "200 / page" at bounding box center [1057, 610] width 33 height 10
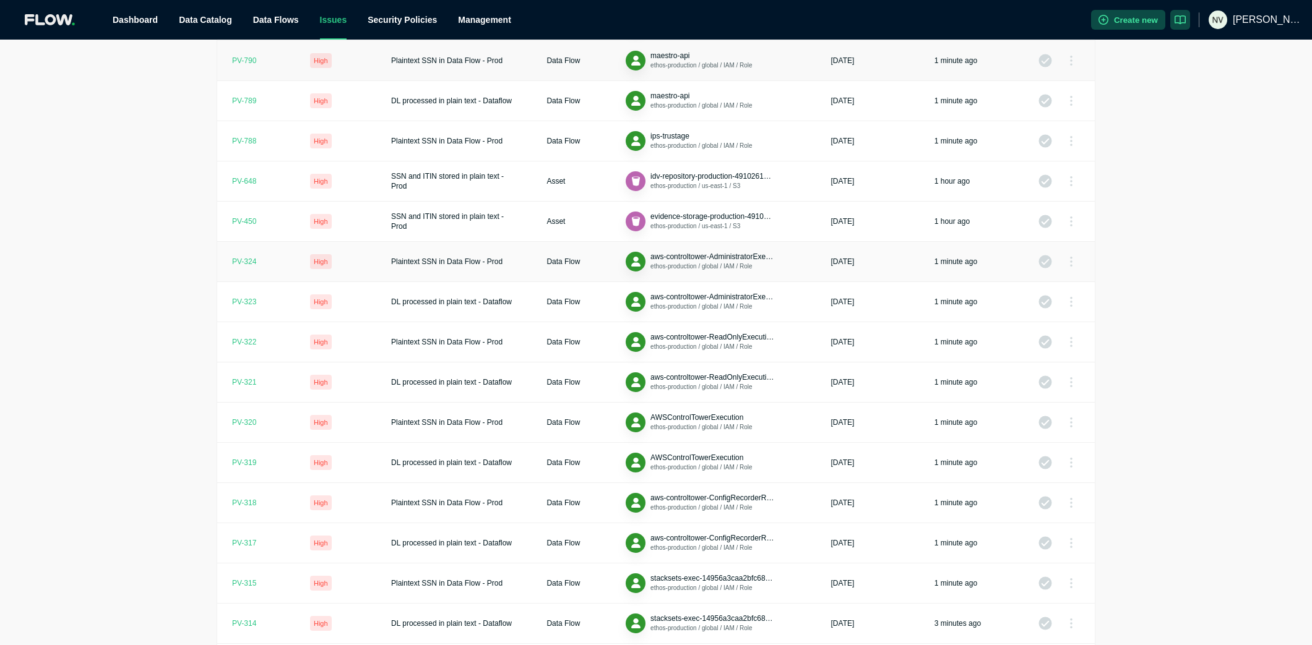
scroll to position [0, 0]
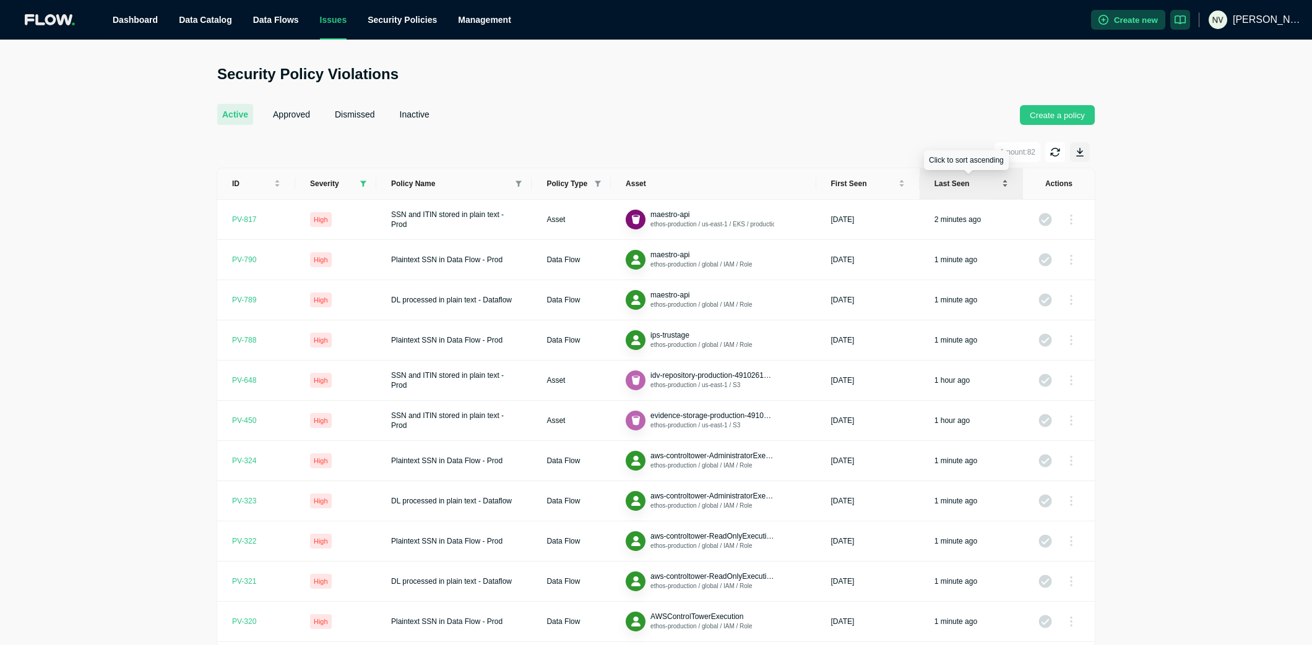
click at [1005, 187] on div "Last seen" at bounding box center [971, 183] width 74 height 11
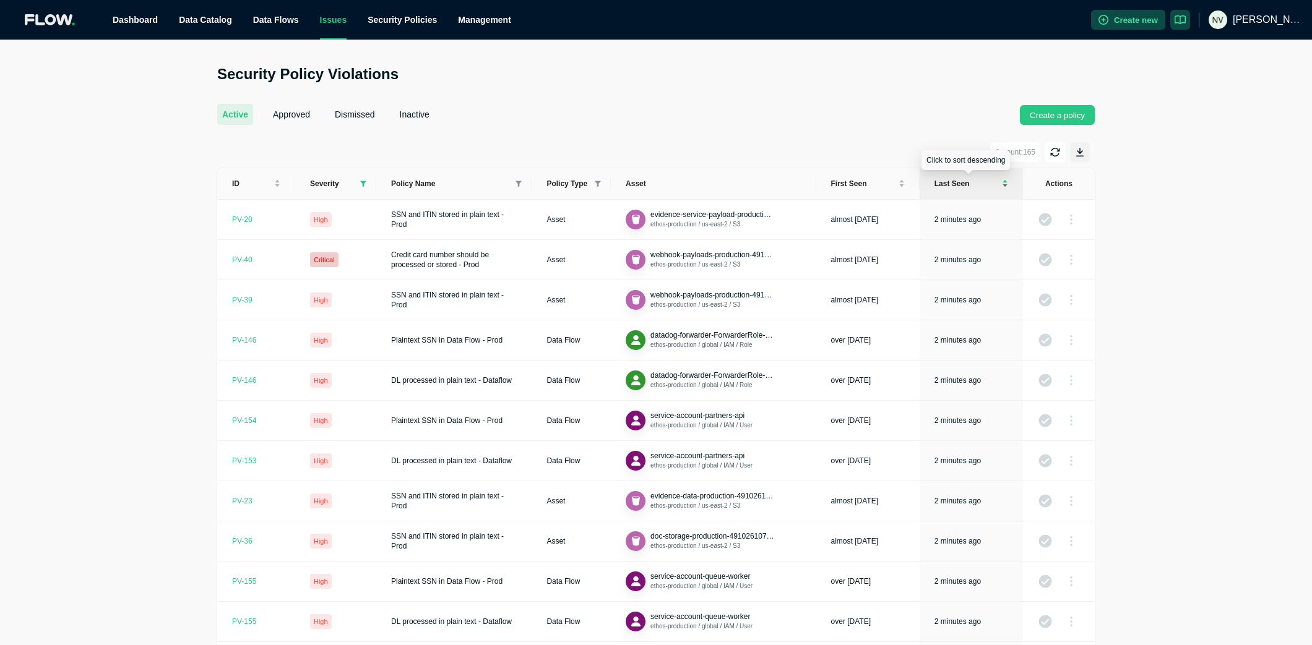
click at [1005, 187] on div "Last seen" at bounding box center [971, 183] width 74 height 11
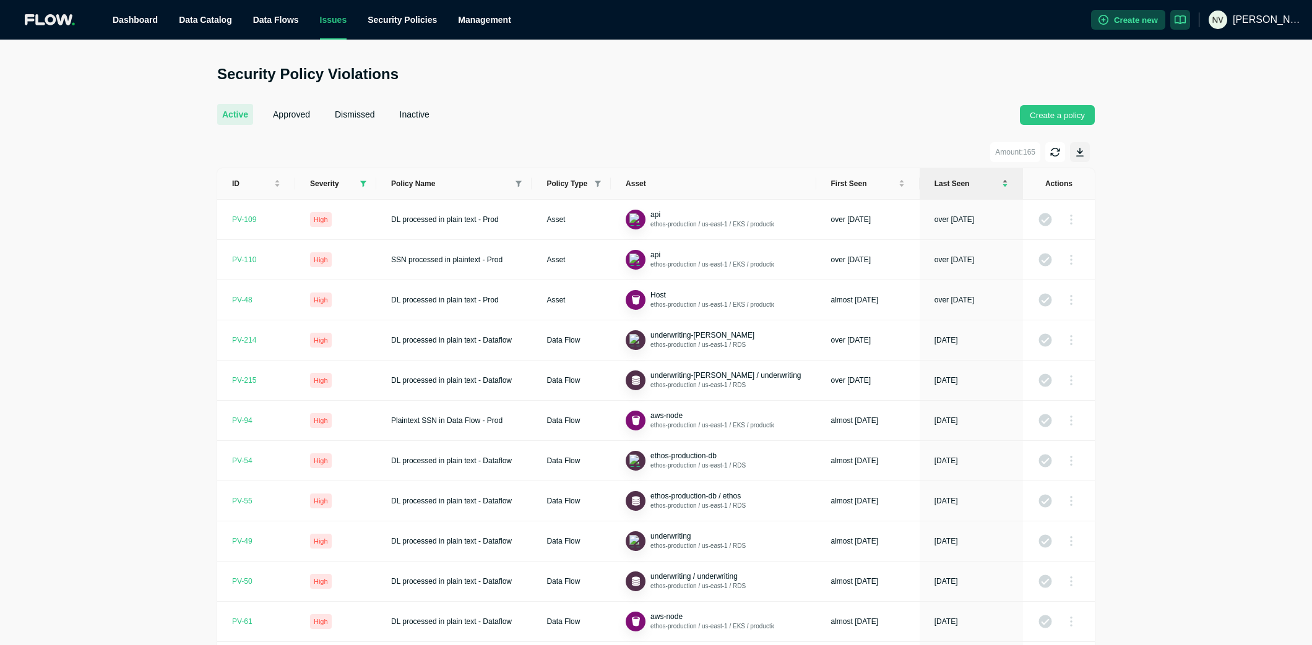
click at [1004, 181] on div "Last seen" at bounding box center [971, 183] width 74 height 11
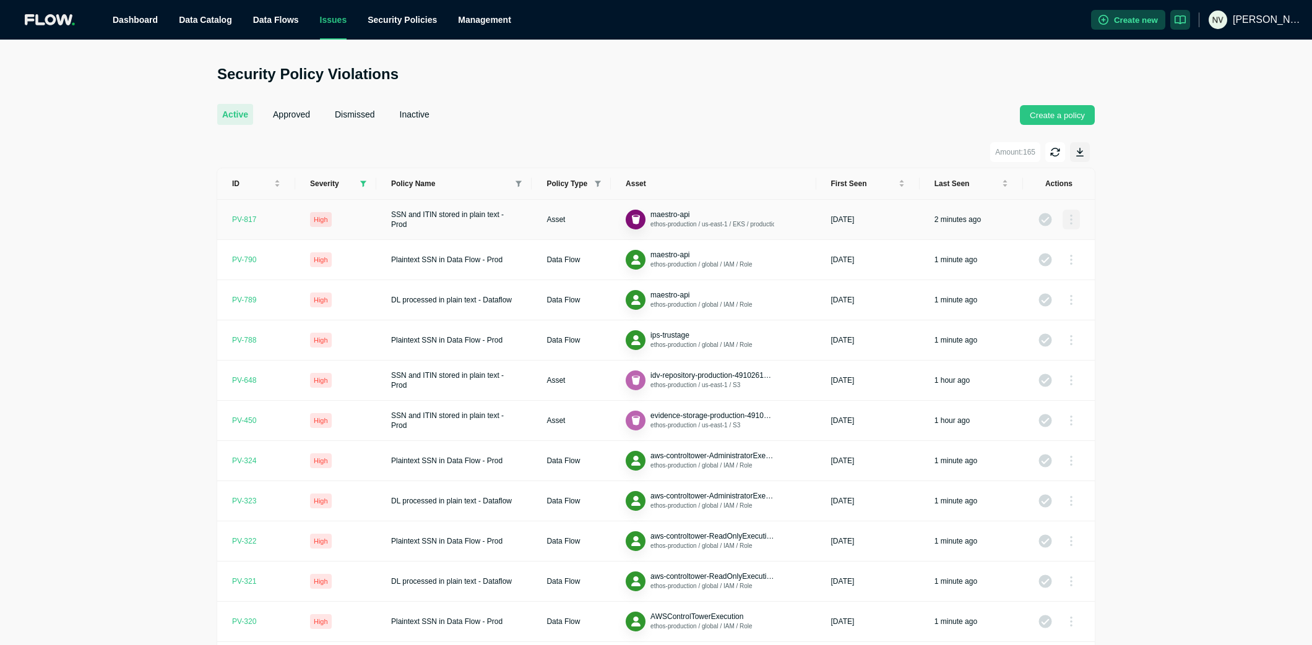
click at [1070, 216] on icon "button" at bounding box center [1071, 220] width 2 height 10
drag, startPoint x: 783, startPoint y: 94, endPoint x: 859, endPoint y: 96, distance: 76.1
click at [783, 94] on div "active approved dismissed inactive Create a policy" at bounding box center [655, 107] width 877 height 36
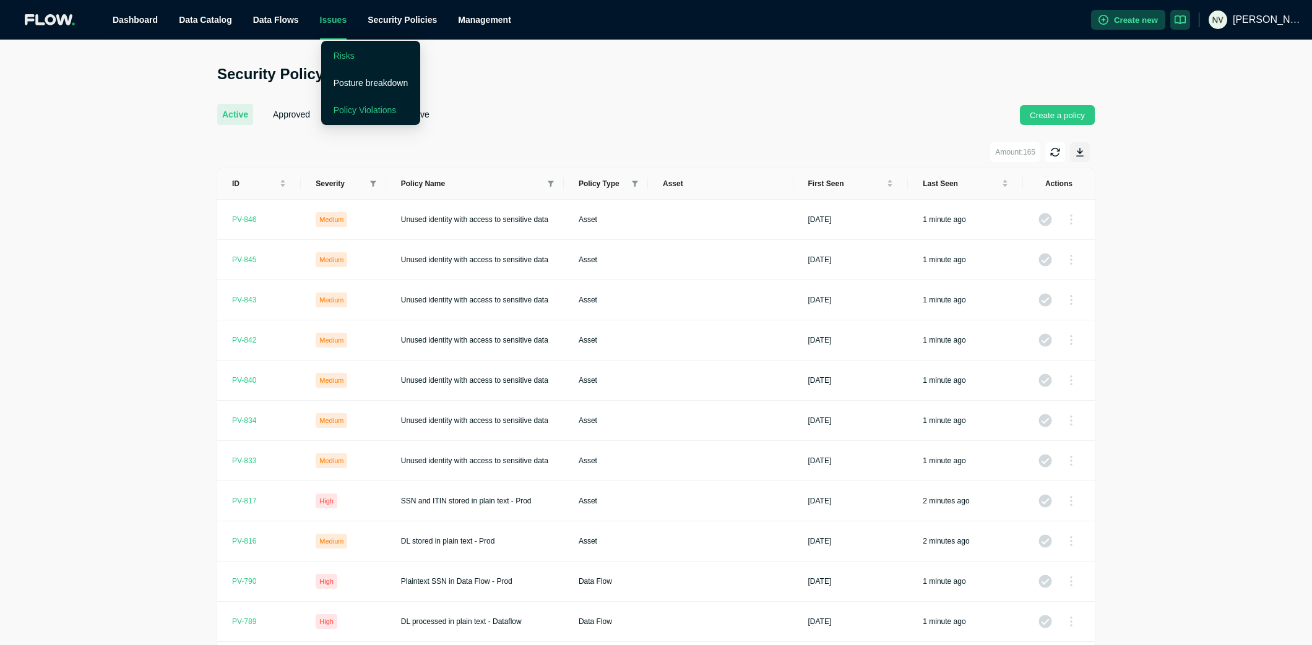
click at [347, 54] on link "Risks" at bounding box center [344, 56] width 21 height 10
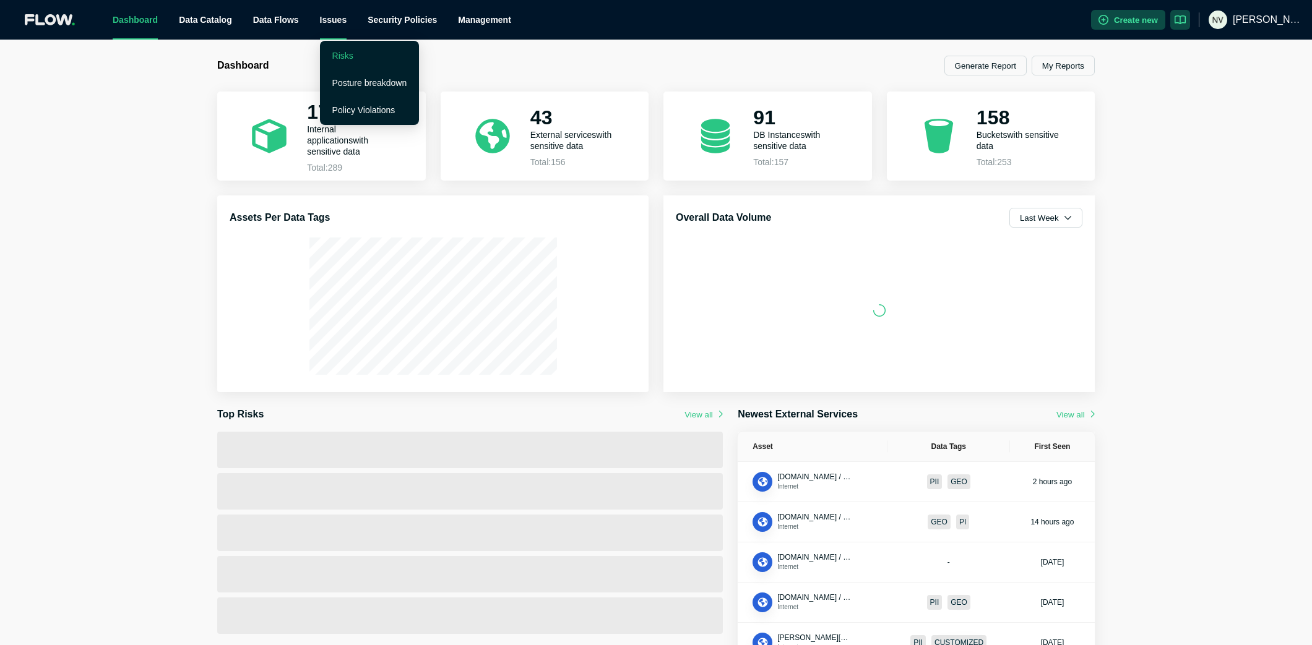
click at [338, 53] on link "Risks" at bounding box center [342, 56] width 21 height 10
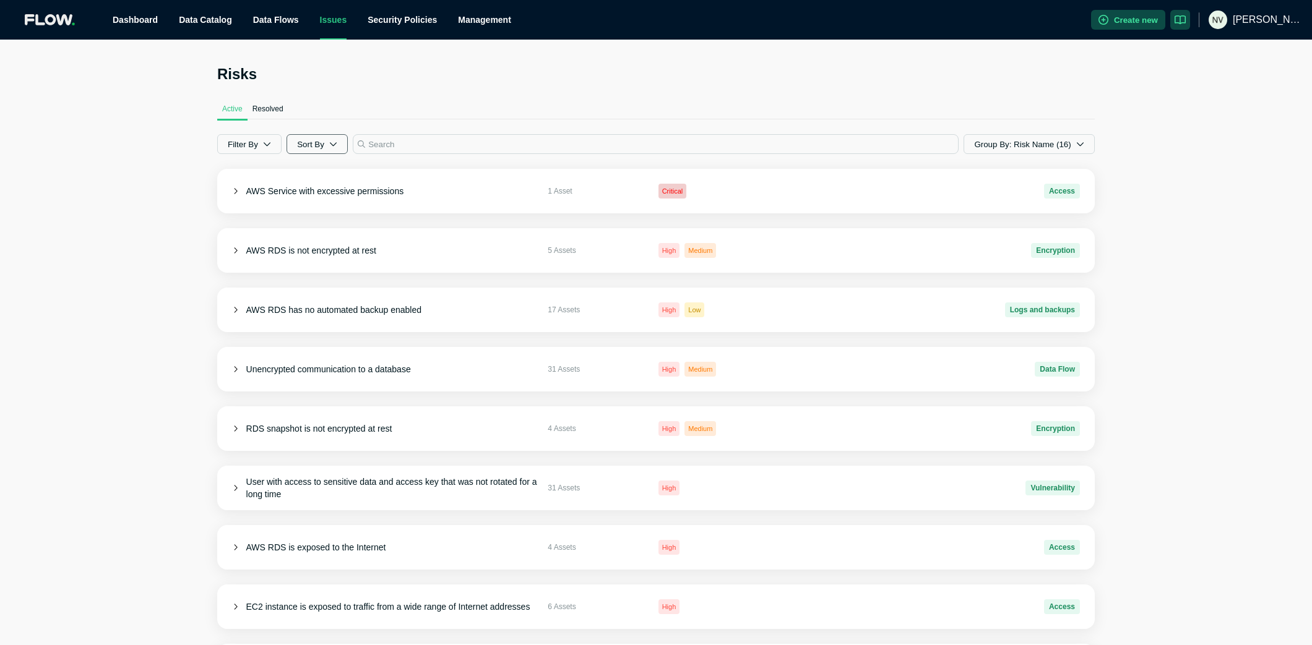
click at [322, 142] on button "Sort By" at bounding box center [316, 144] width 61 height 20
click at [332, 171] on span "Risk Category" at bounding box center [326, 175] width 46 height 10
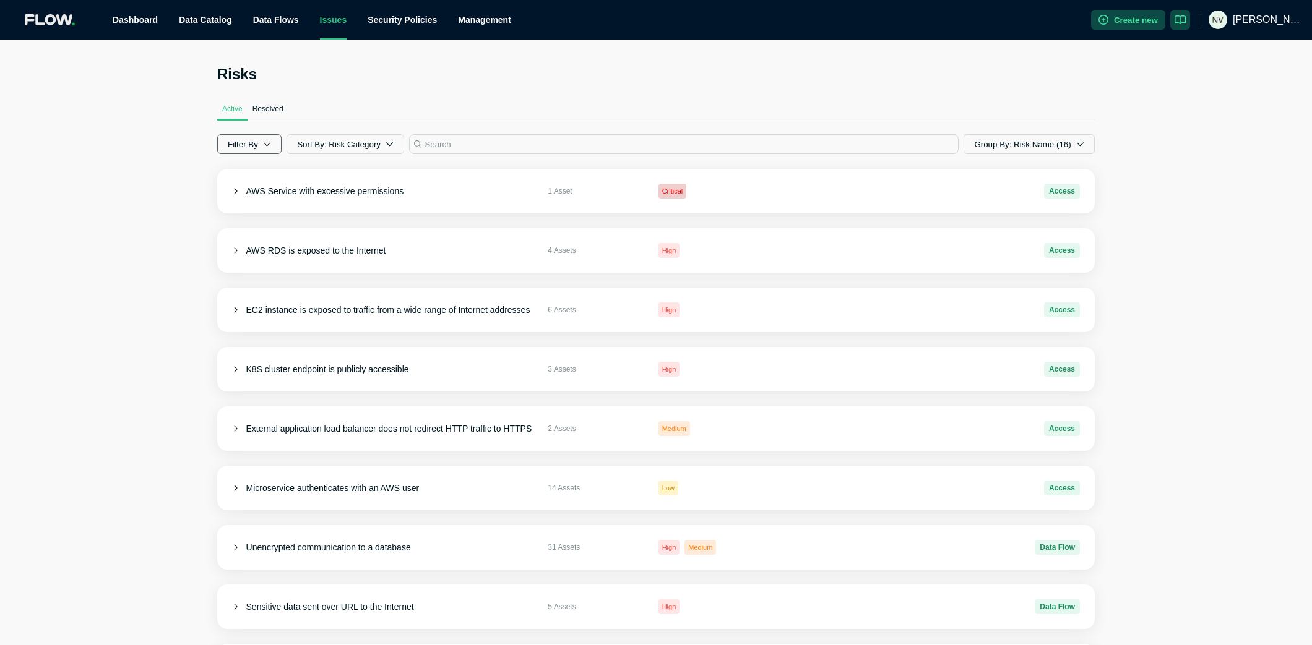
click at [264, 145] on icon "button" at bounding box center [267, 144] width 8 height 8
click at [255, 223] on span "Medium ( 69 )" at bounding box center [270, 224] width 46 height 12
checkbox input "false"
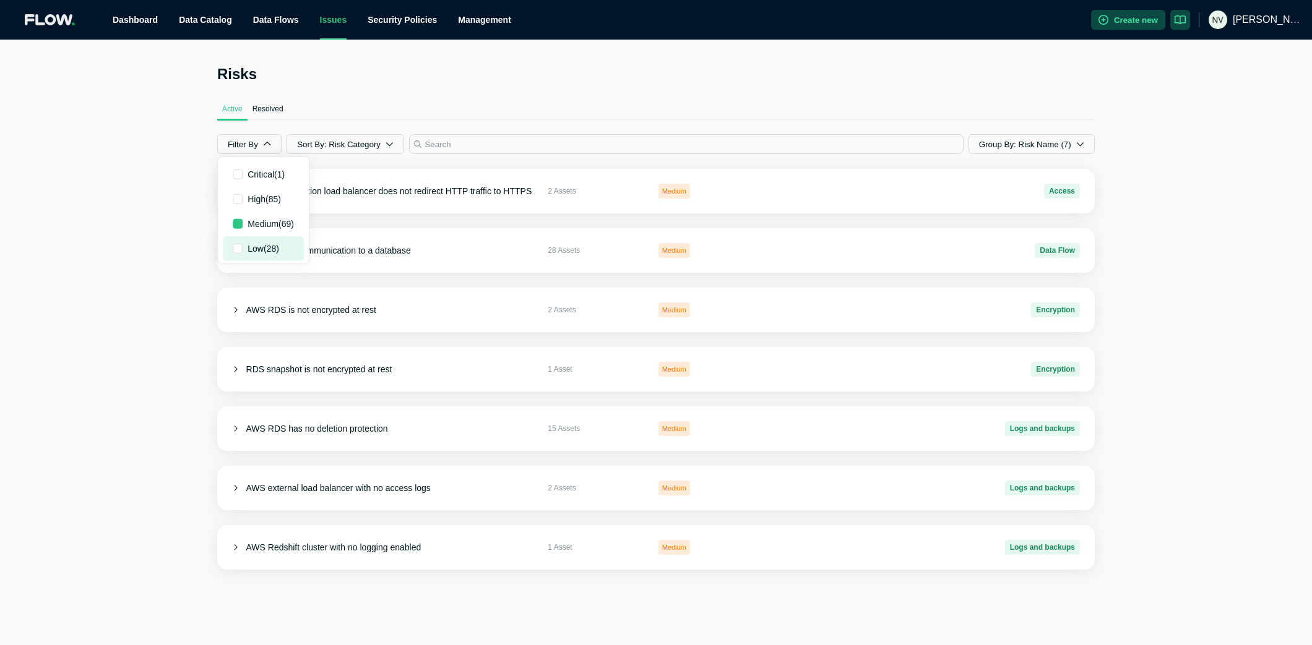
click at [254, 243] on span "Low ( 28 )" at bounding box center [264, 249] width 32 height 12
checkbox input "true"
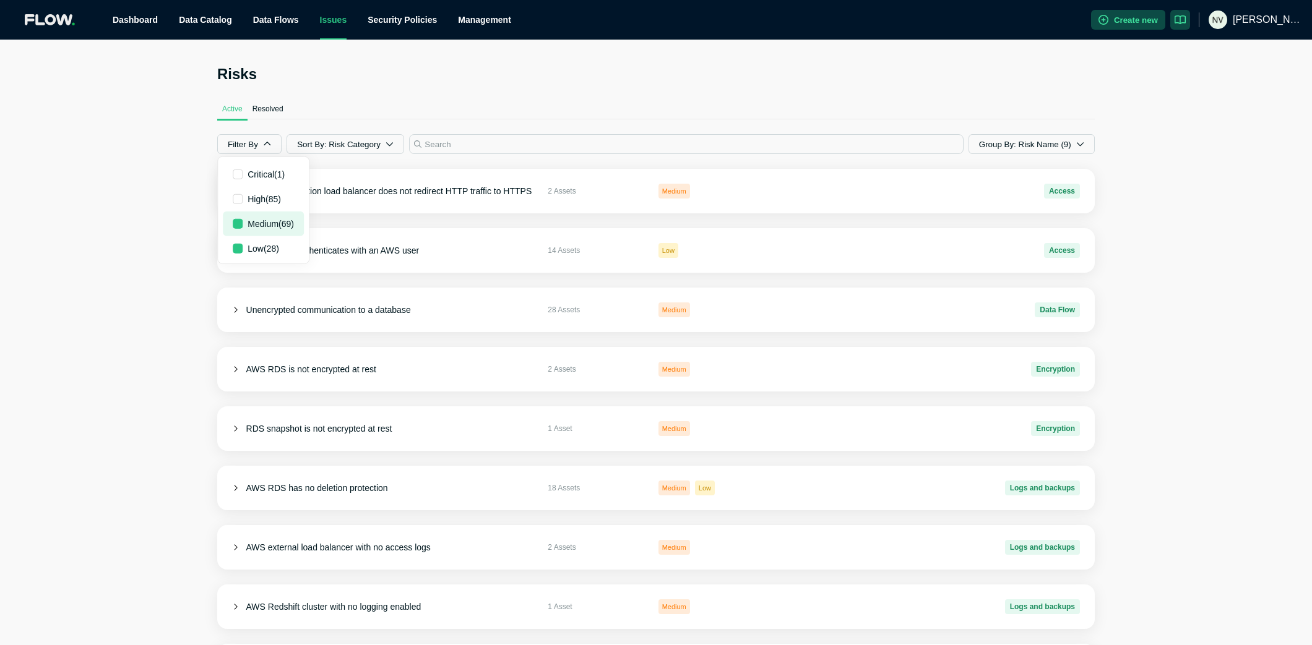
click at [256, 228] on span "Medium ( 69 )" at bounding box center [271, 224] width 46 height 12
checkbox input "false"
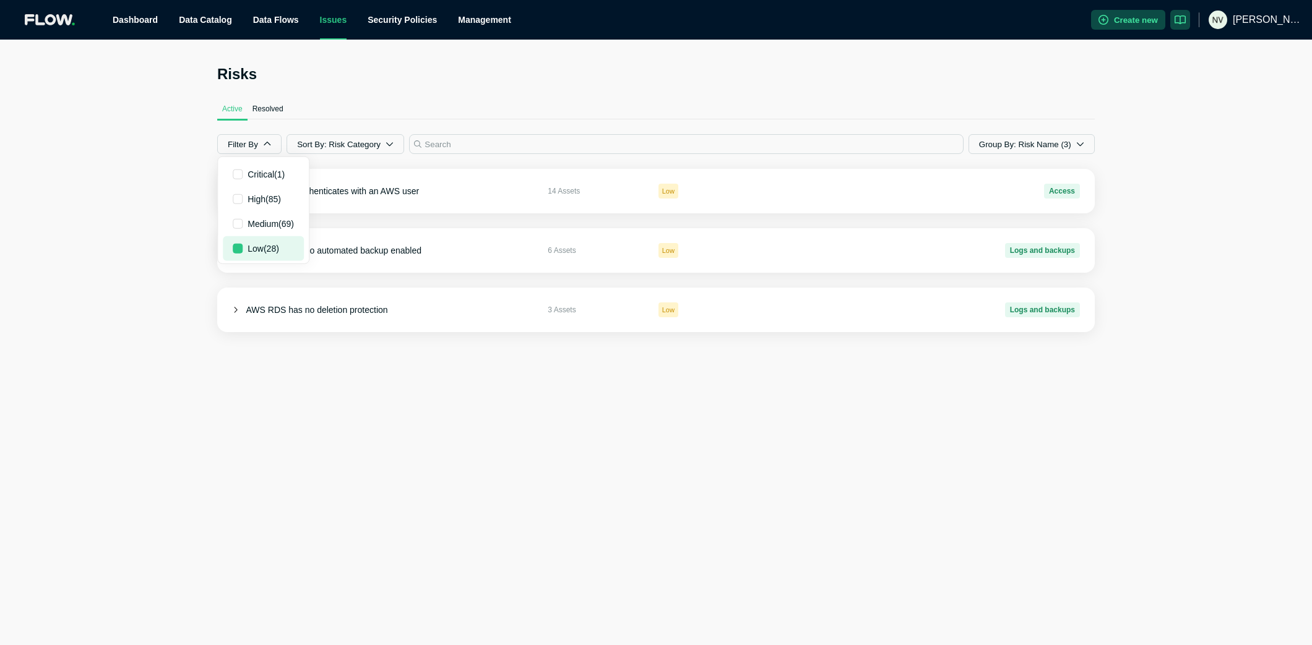
click at [257, 244] on span "Low ( 28 )" at bounding box center [264, 249] width 32 height 12
checkbox input "true"
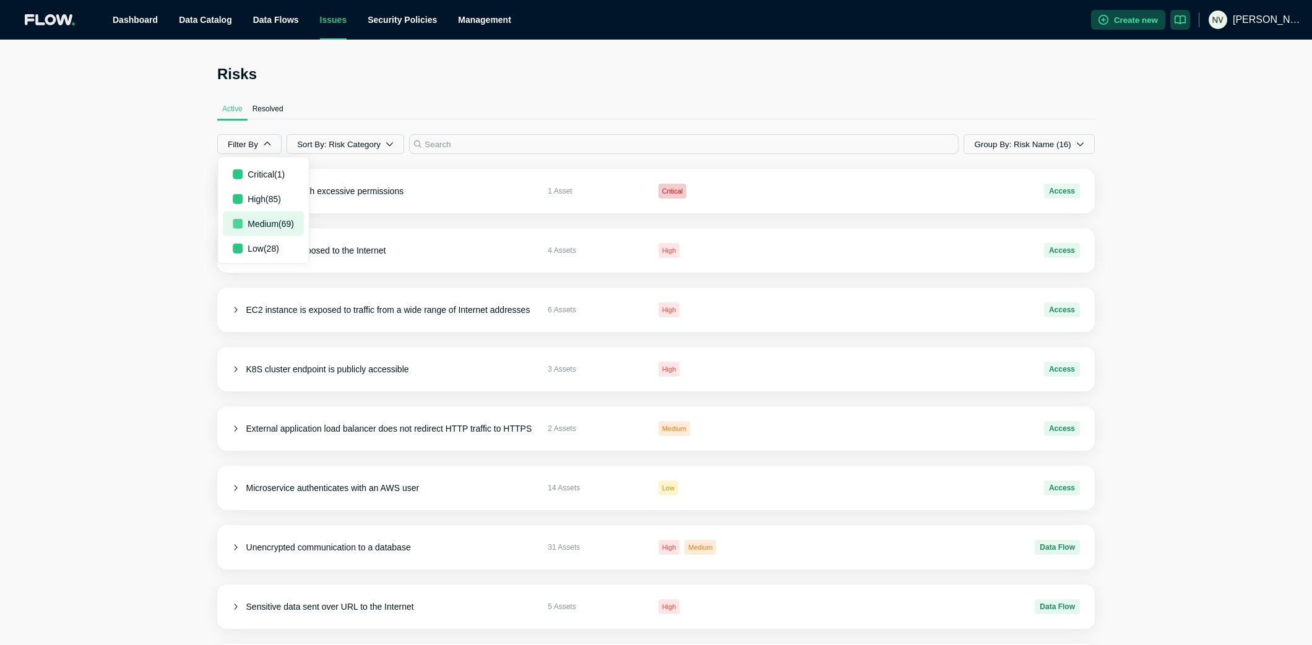
click at [236, 223] on input "checkbox" at bounding box center [238, 224] width 10 height 10
checkbox input "true"
checkbox input "false"
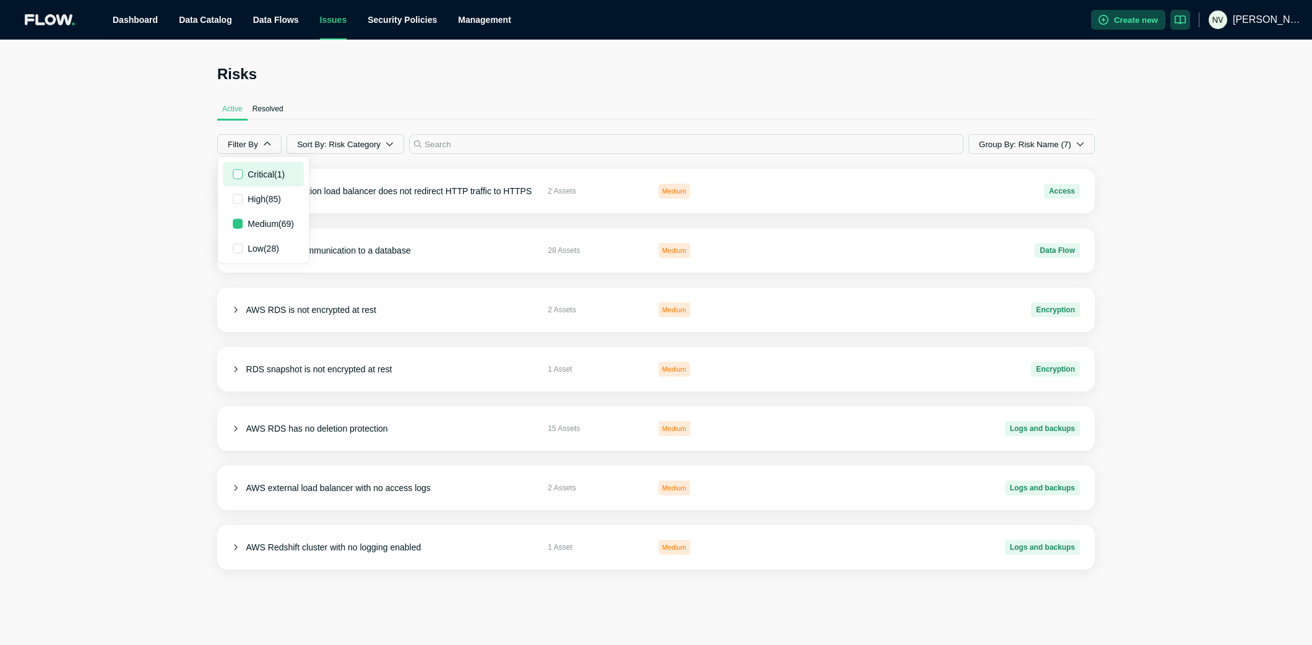
click at [239, 174] on input "checkbox" at bounding box center [238, 175] width 10 height 10
checkbox input "true"
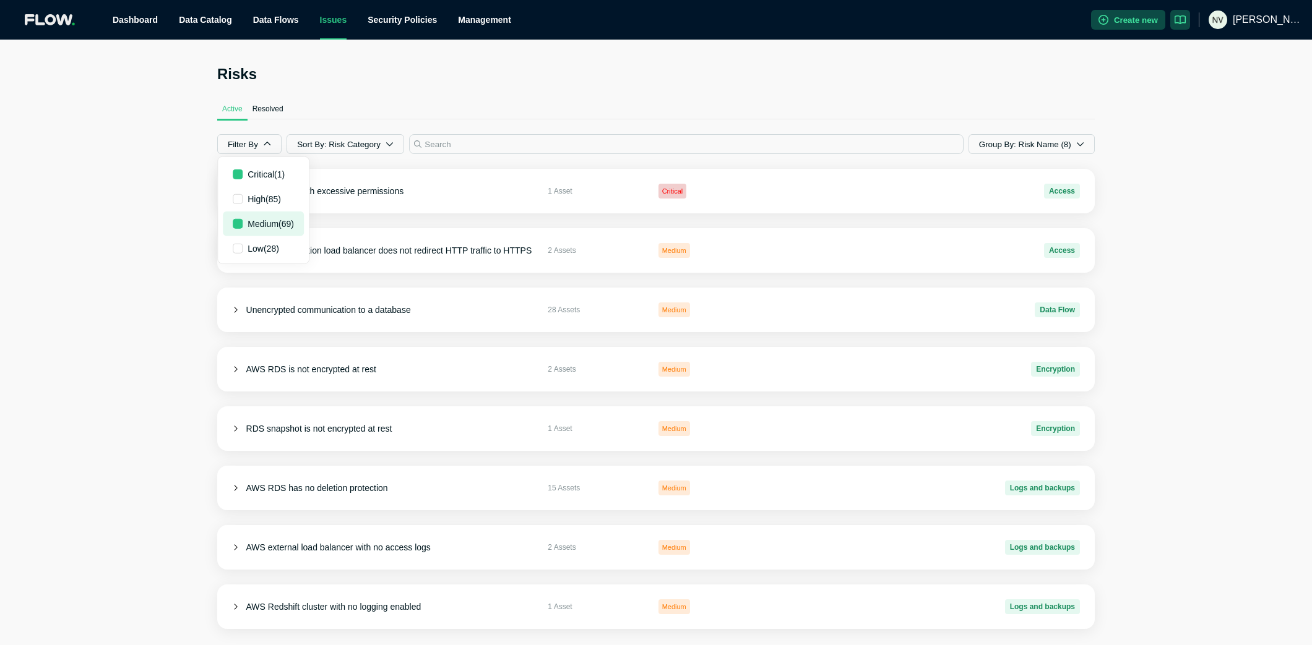
click at [238, 222] on input "checkbox" at bounding box center [238, 224] width 10 height 10
checkbox input "false"
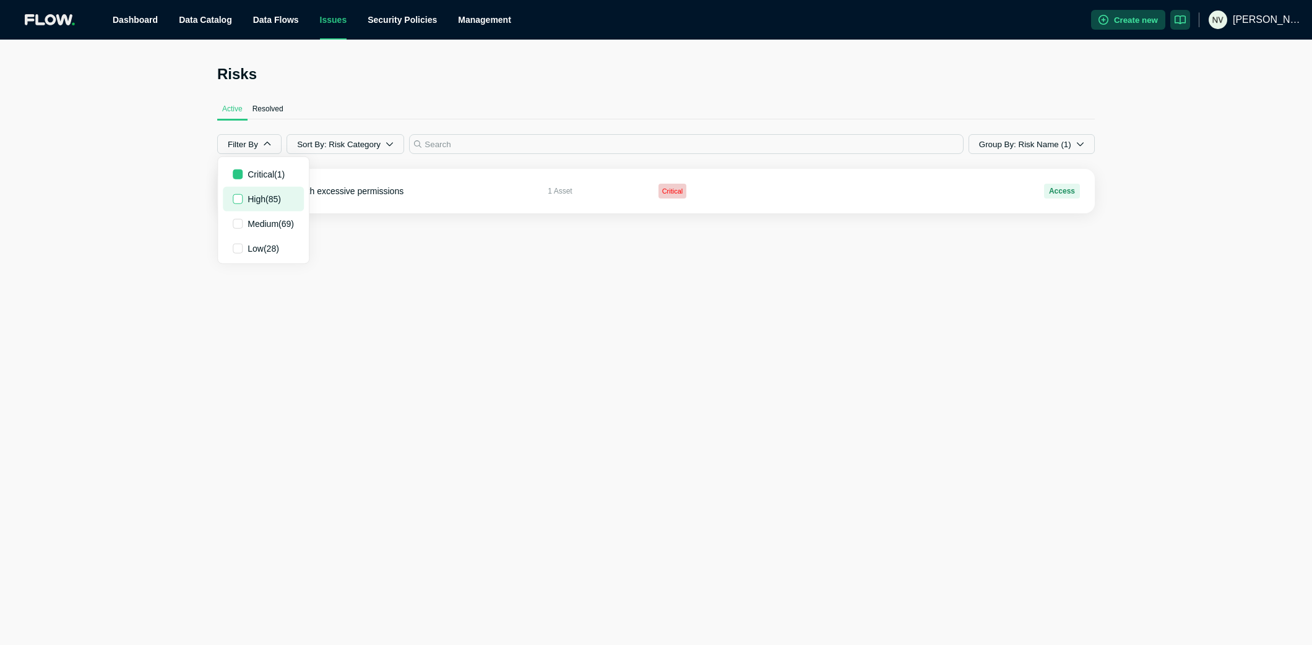
click at [238, 199] on input "checkbox" at bounding box center [238, 199] width 10 height 10
checkbox input "true"
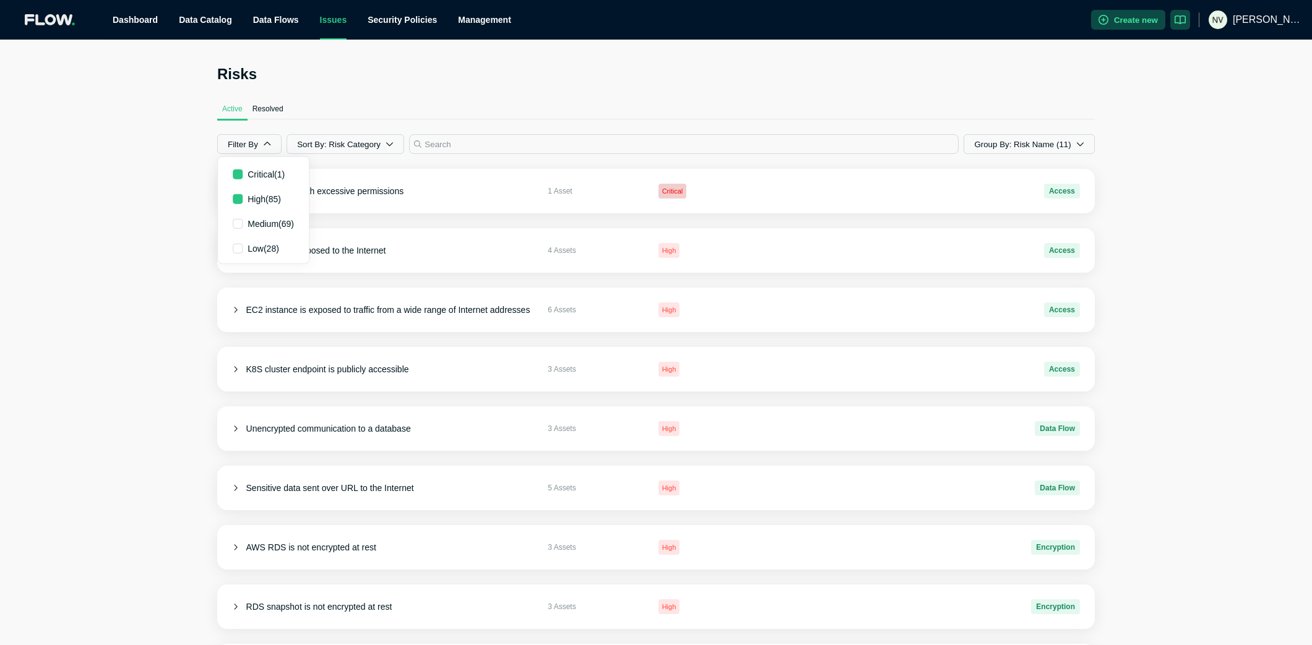
click at [137, 216] on div "Risks Active Resolved Filter By Critical ( 1 ) High ( 85 ) Medium ( 69 ) Low ( …" at bounding box center [656, 424] width 1312 height 768
drag, startPoint x: 267, startPoint y: 144, endPoint x: 264, endPoint y: 155, distance: 11.0
click at [268, 144] on icon "button" at bounding box center [267, 144] width 8 height 8
click at [415, 114] on div "Active Resolved" at bounding box center [655, 109] width 877 height 20
click at [279, 112] on span "Resolved" at bounding box center [267, 109] width 31 height 10
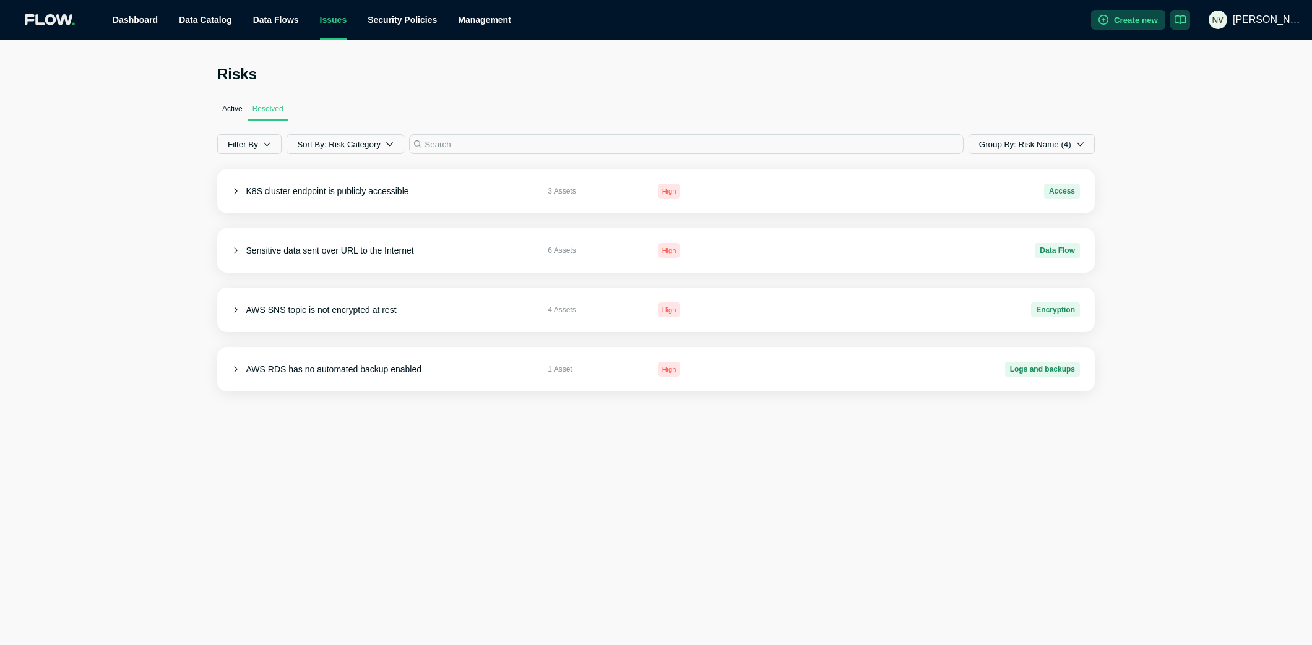
click at [223, 106] on span "Active" at bounding box center [232, 109] width 20 height 10
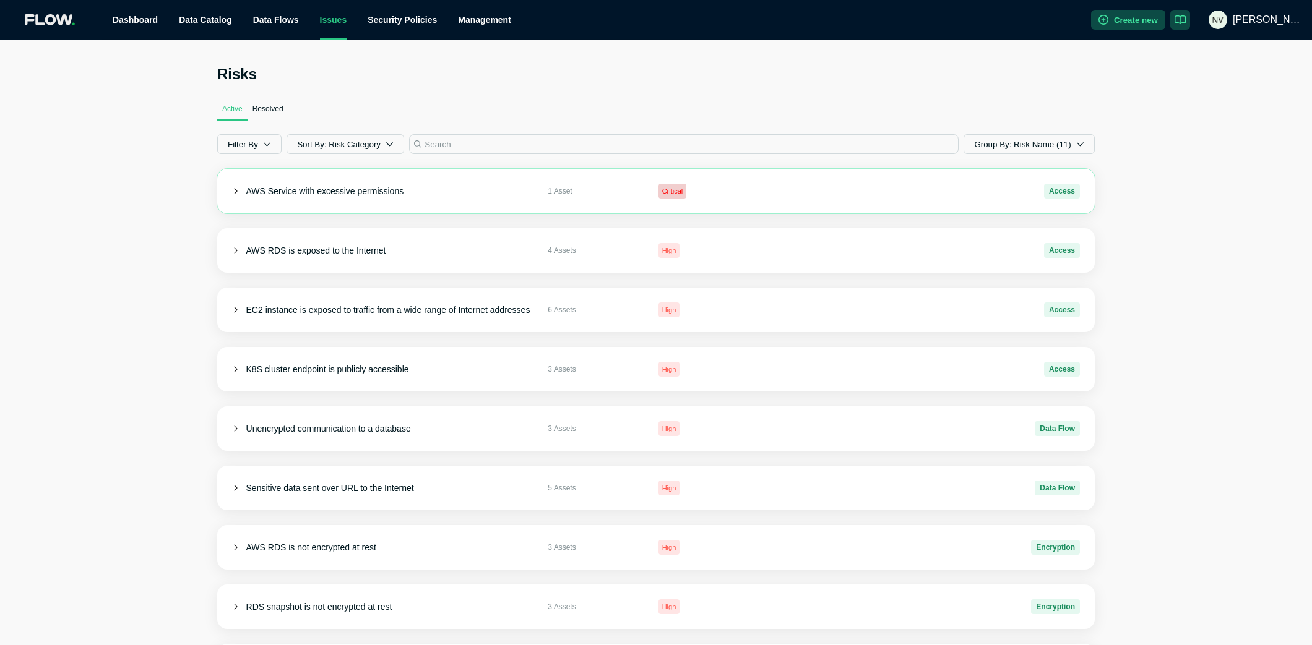
click at [228, 191] on div "AWS Service with excessive permissions 1 Asset Critical Access" at bounding box center [655, 191] width 877 height 45
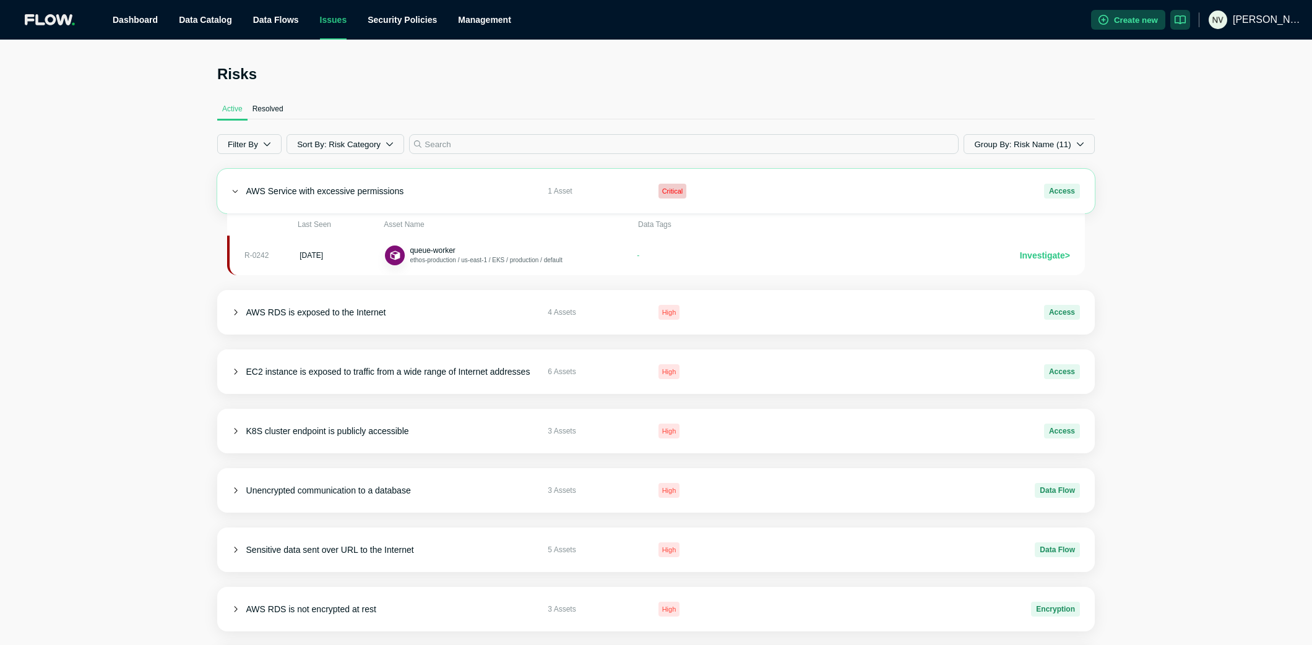
click at [230, 192] on div "AWS Service with excessive permissions 1 Asset Critical Access" at bounding box center [655, 191] width 877 height 45
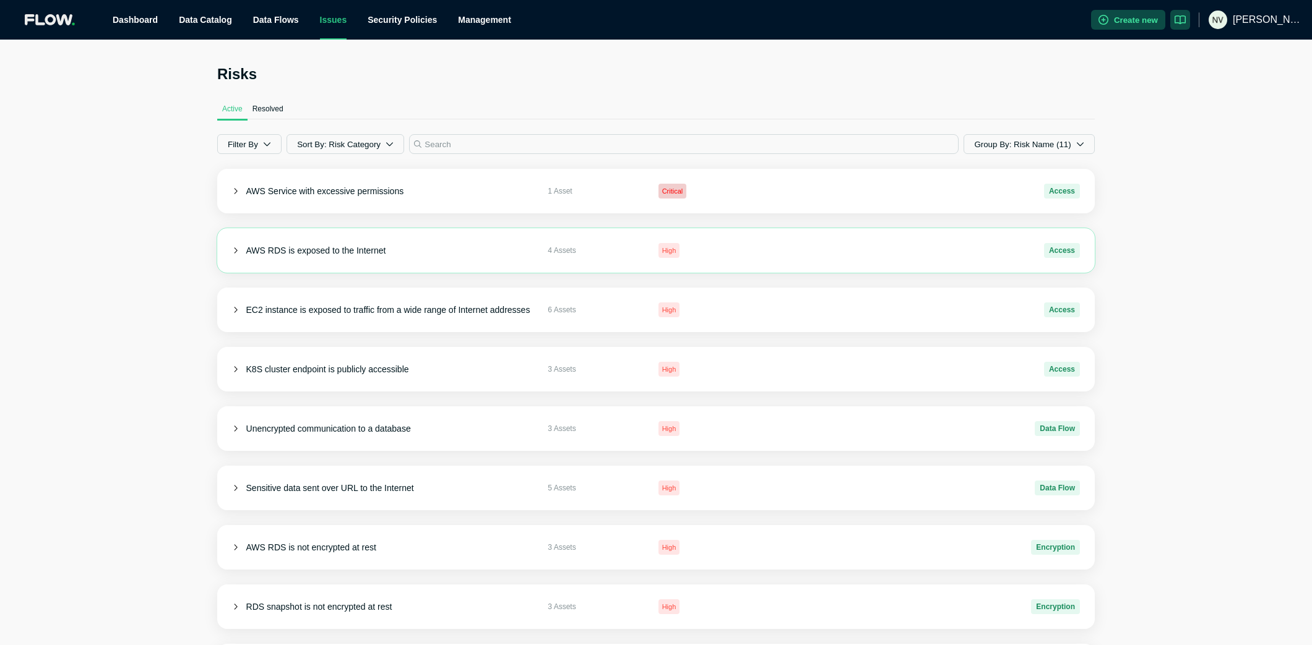
click at [238, 252] on icon at bounding box center [235, 251] width 7 height 7
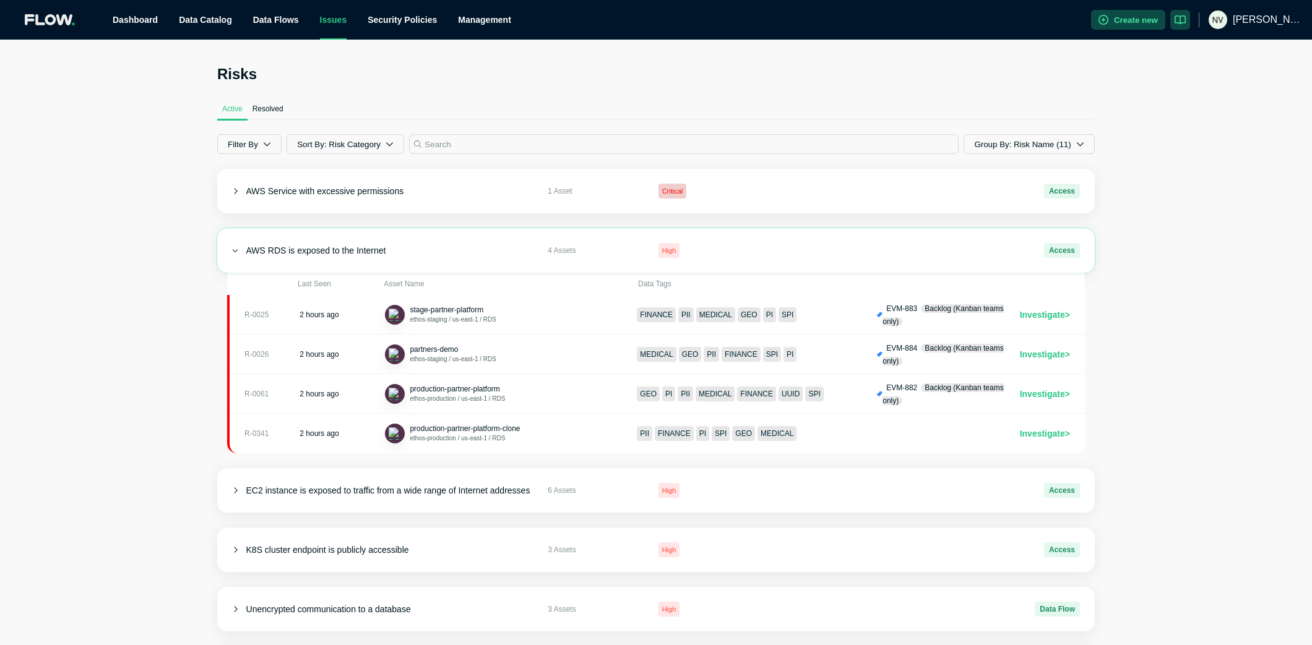
click at [238, 252] on icon at bounding box center [235, 251] width 7 height 7
